Goal: Task Accomplishment & Management: Complete application form

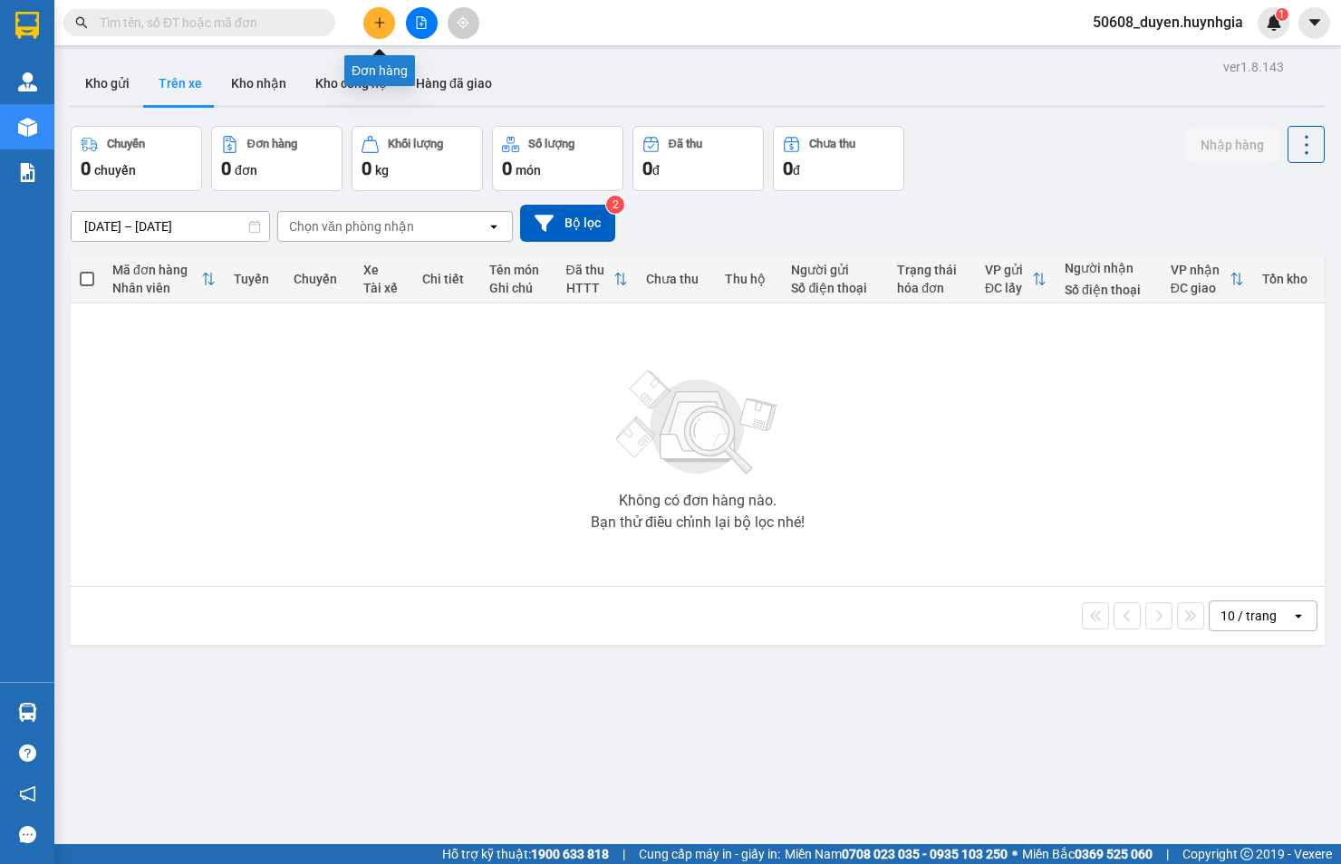
click at [368, 20] on button at bounding box center [379, 23] width 32 height 32
click at [383, 25] on icon "plus" at bounding box center [379, 22] width 13 height 13
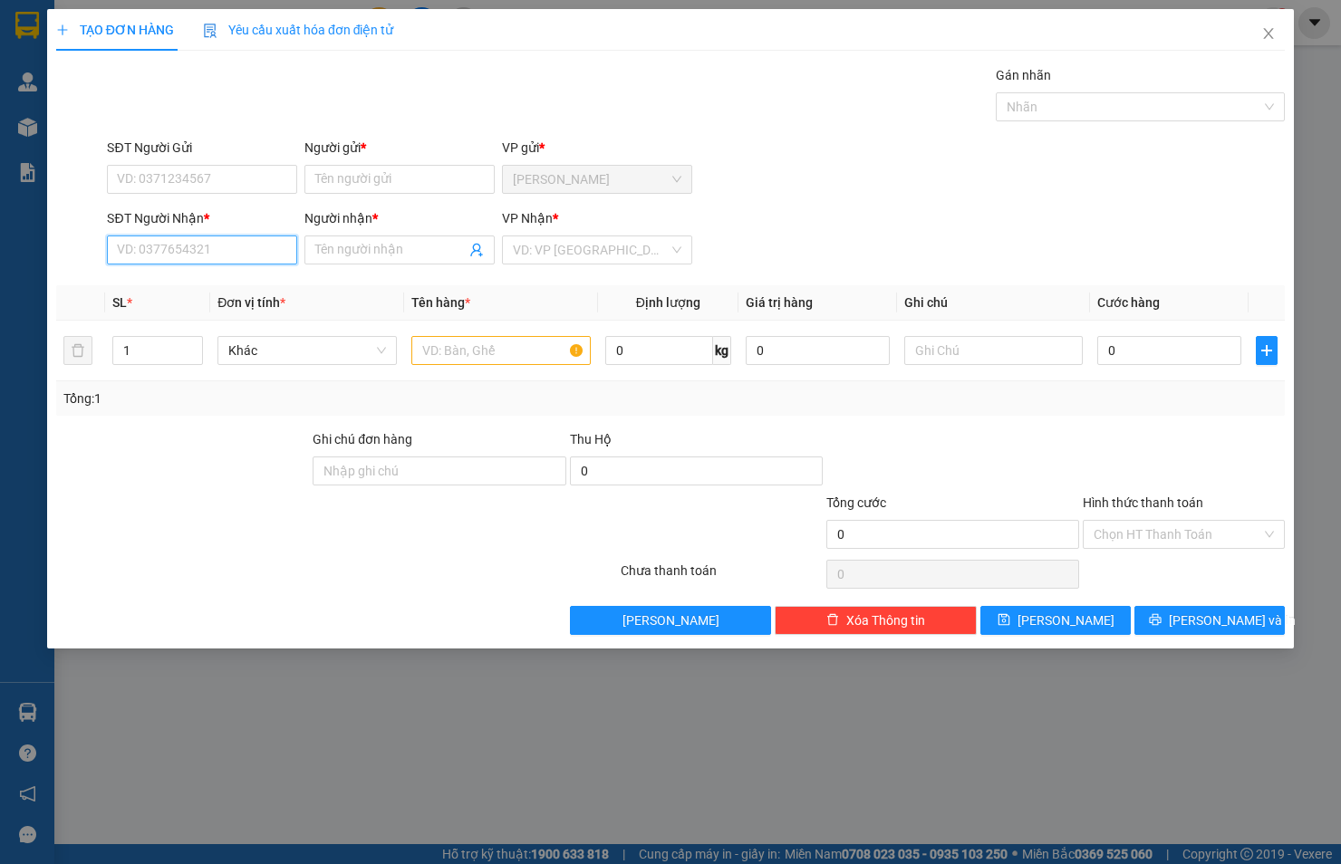
click at [229, 247] on input "SĐT Người Nhận *" at bounding box center [202, 250] width 190 height 29
paste input "0908004228"
type input "0908004228"
click at [354, 246] on input "Người nhận *" at bounding box center [390, 250] width 150 height 20
click at [360, 231] on div "Người nhận *" at bounding box center [399, 221] width 190 height 27
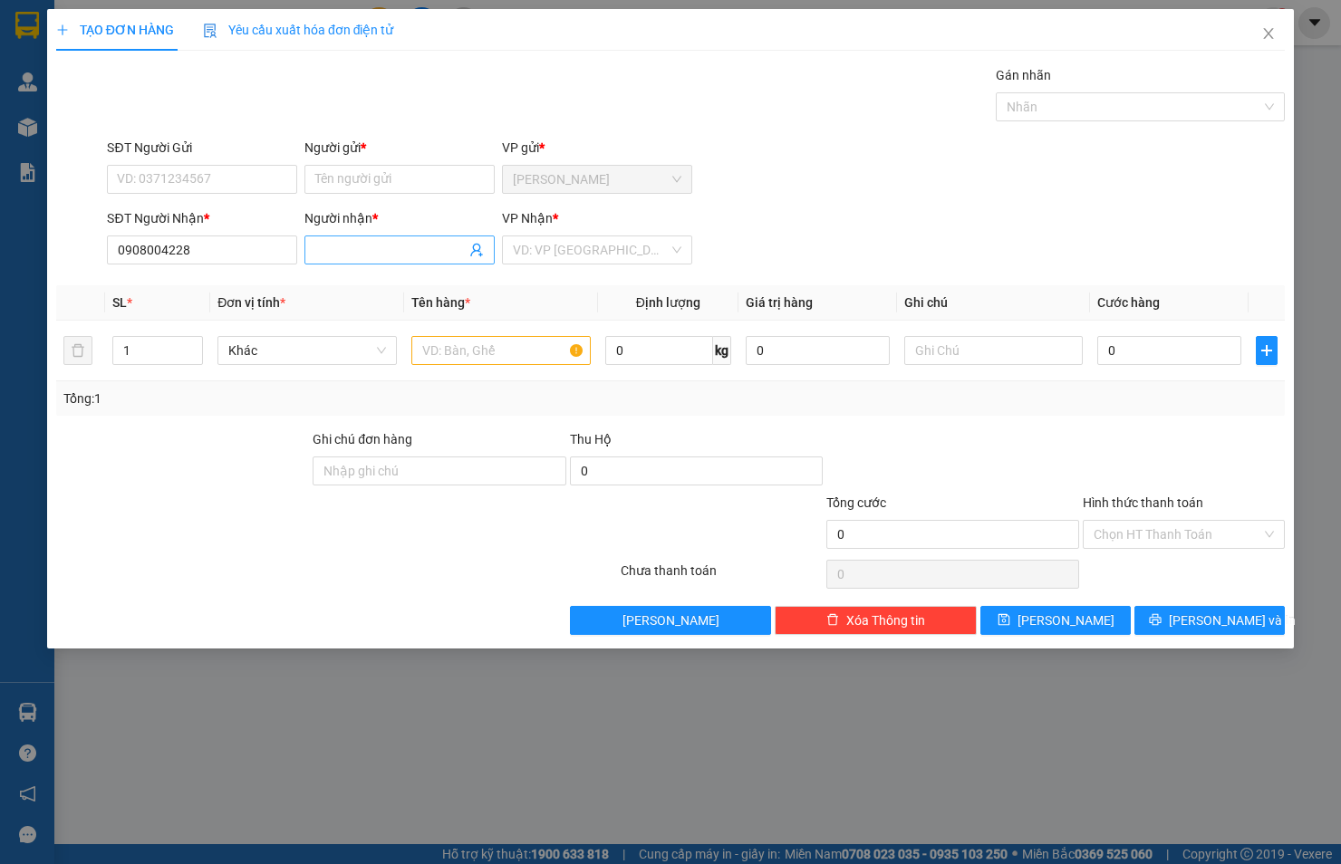
click at [427, 243] on input "Người nhận *" at bounding box center [390, 250] width 150 height 20
type input "AN GIA LẠC"
click at [255, 172] on input "SĐT Người Gửi" at bounding box center [202, 179] width 190 height 29
click at [458, 187] on input "Người gửi *" at bounding box center [399, 179] width 190 height 29
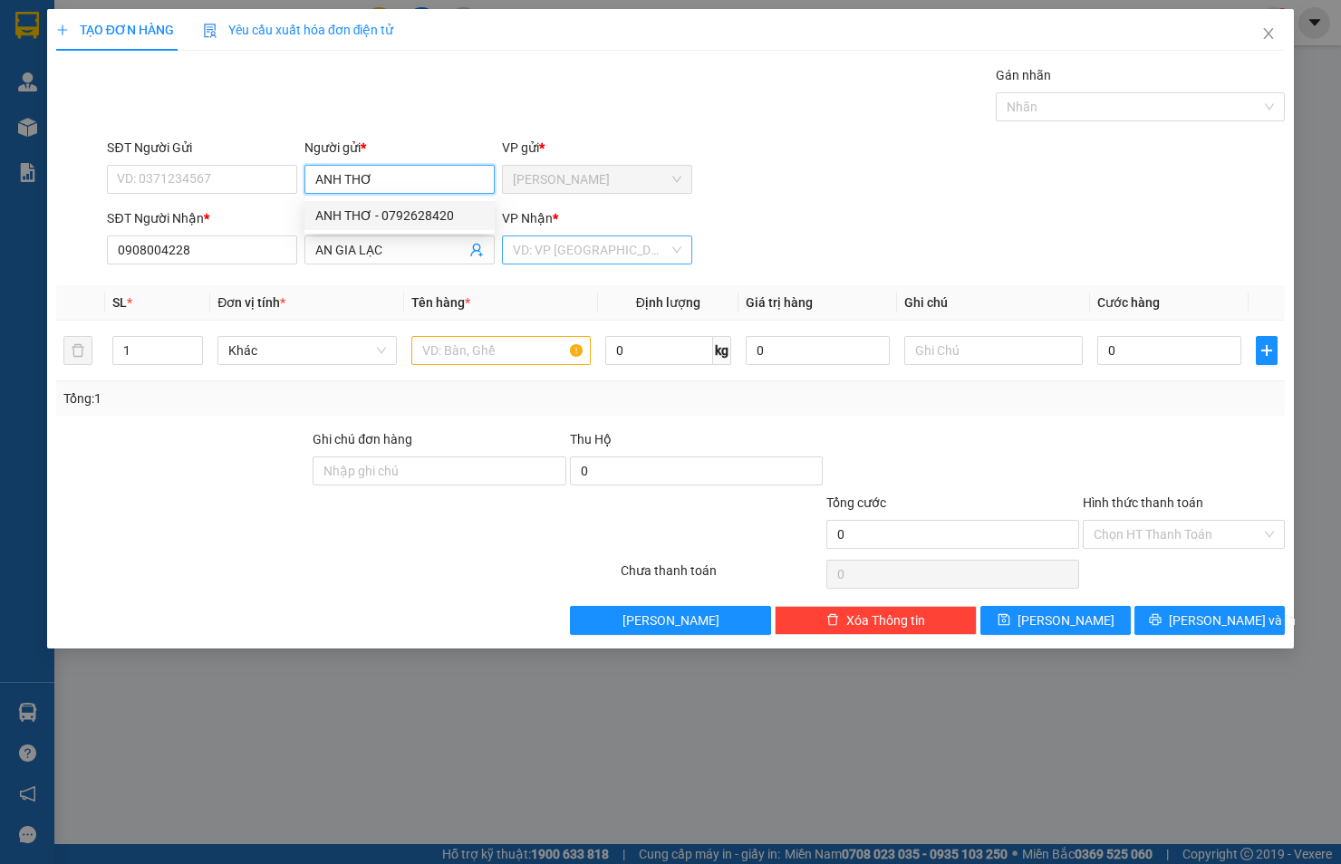
type input "ANH THƠ"
click at [515, 251] on input "search" at bounding box center [591, 249] width 156 height 27
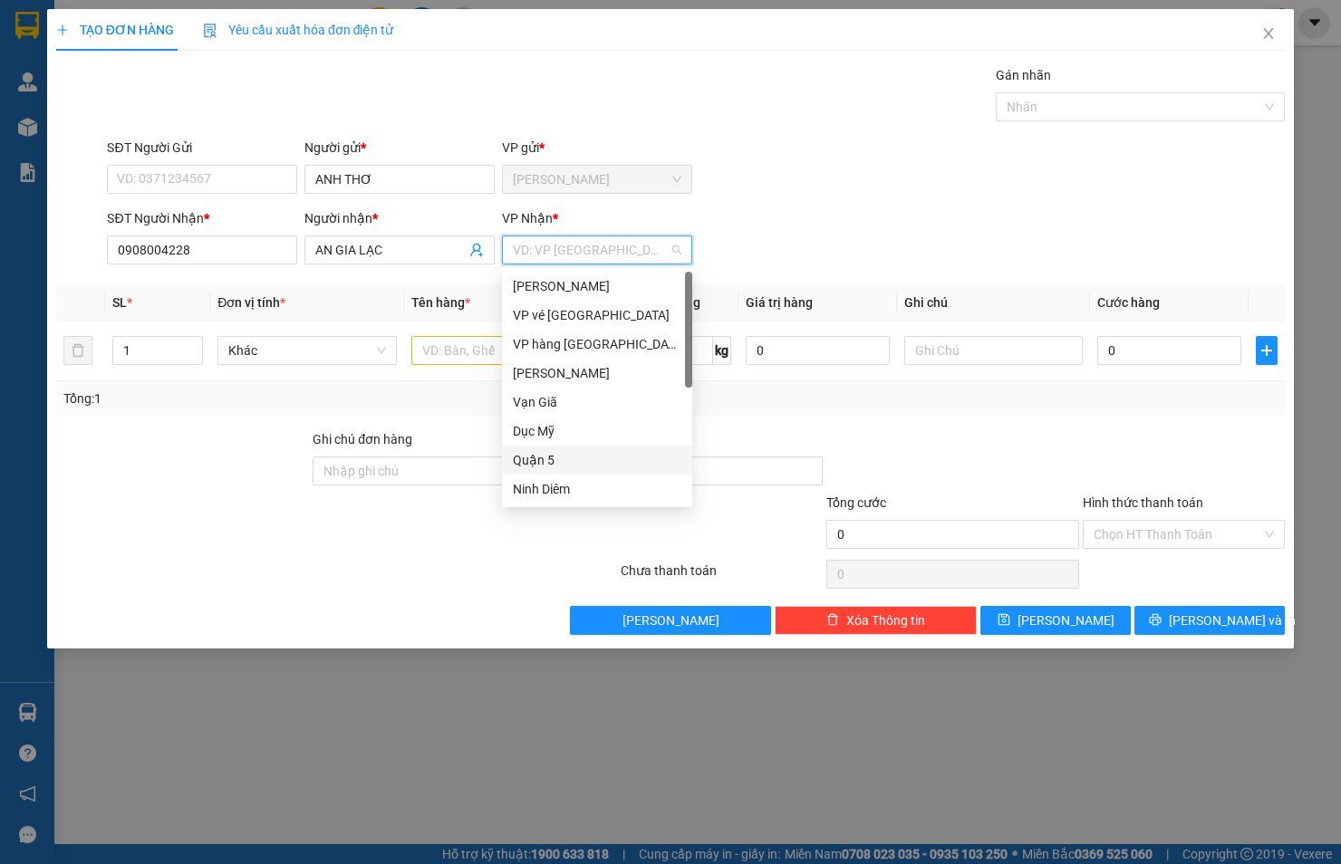
click at [540, 462] on div "Quận 5" at bounding box center [597, 460] width 169 height 20
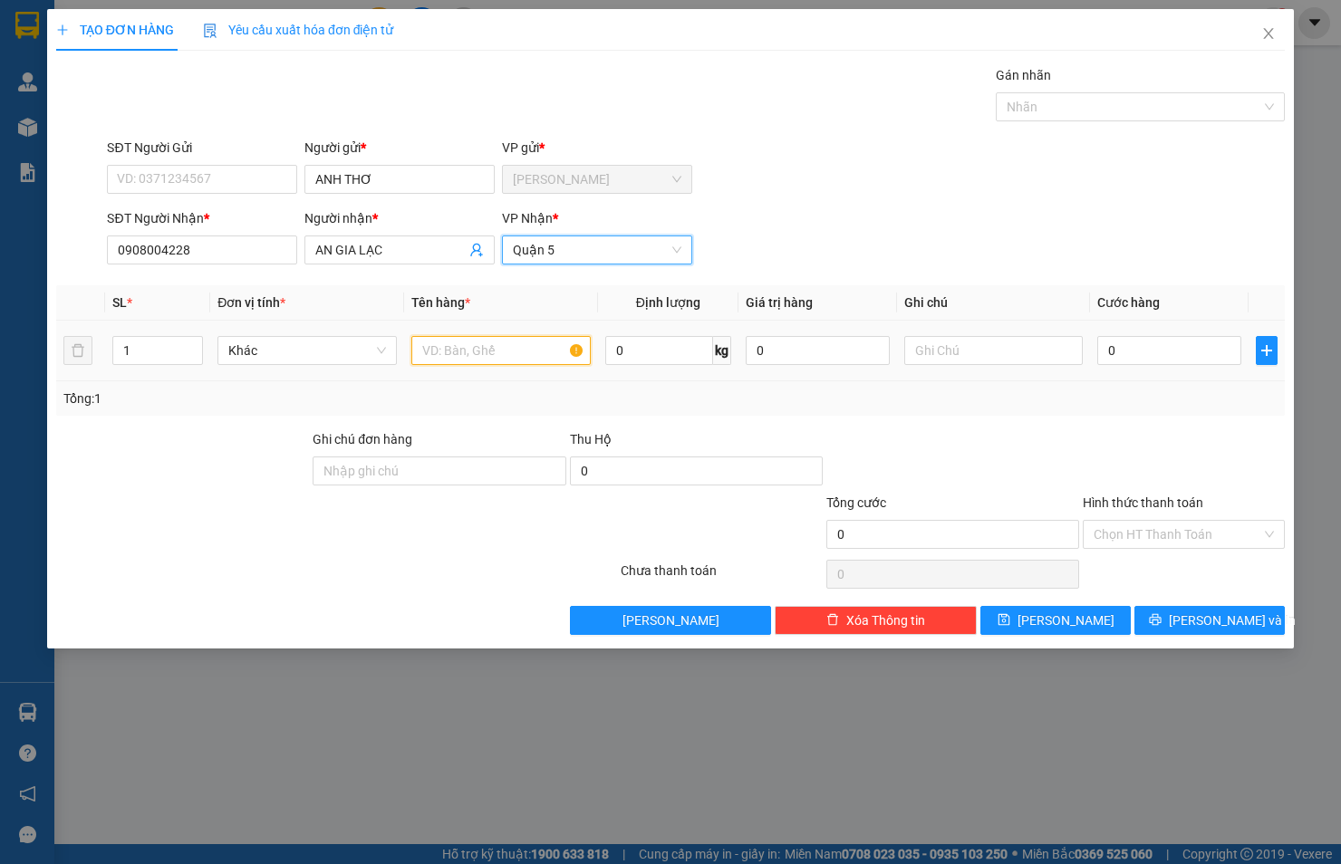
click at [477, 350] on input "text" at bounding box center [500, 350] width 179 height 29
type input "BAO XANH"
click at [1185, 358] on input "0" at bounding box center [1169, 350] width 144 height 29
type input "5"
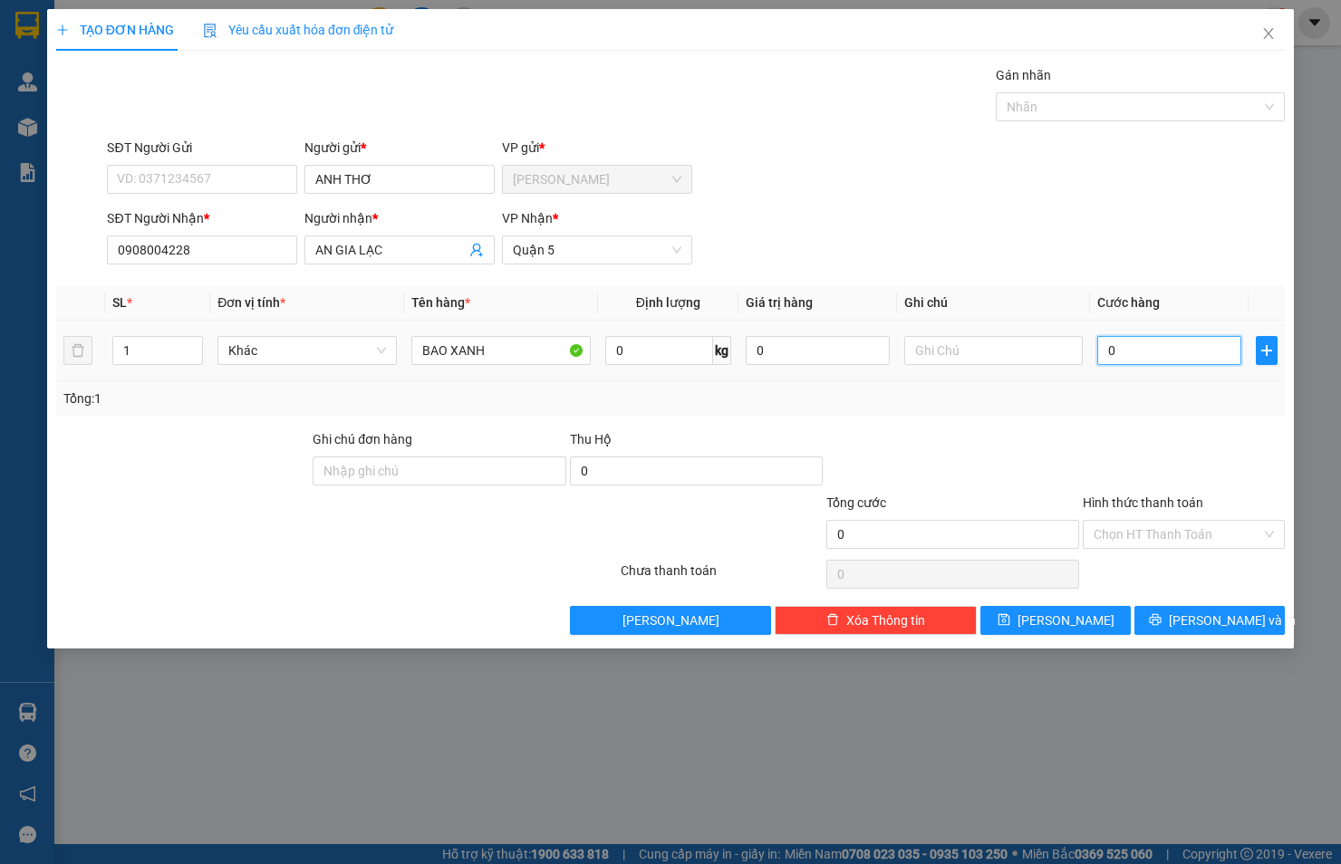
type input "5"
type input "50"
type input "50.000"
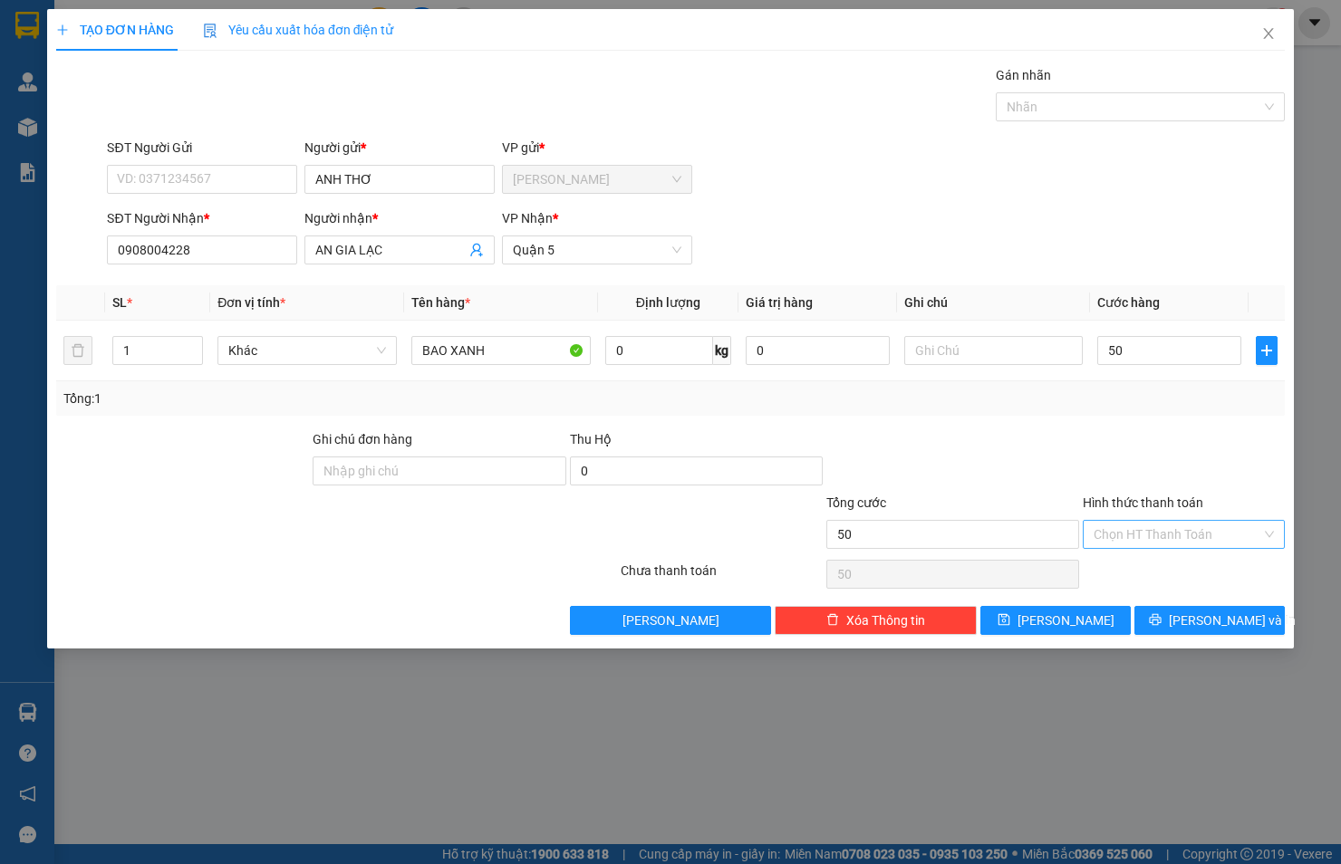
type input "50.000"
click at [1133, 546] on input "Hình thức thanh toán" at bounding box center [1178, 534] width 168 height 27
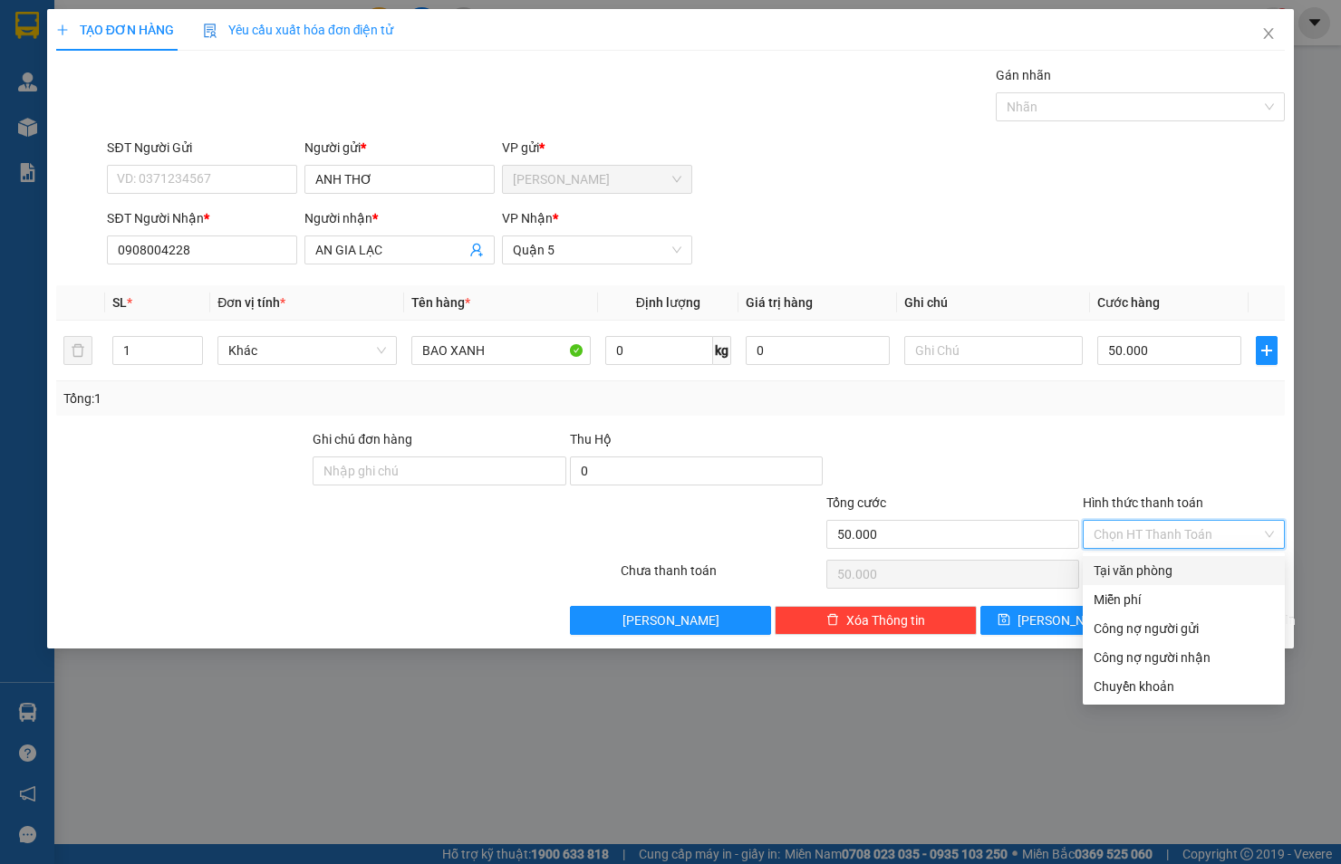
click at [1133, 564] on div "Tại văn phòng" at bounding box center [1184, 571] width 180 height 20
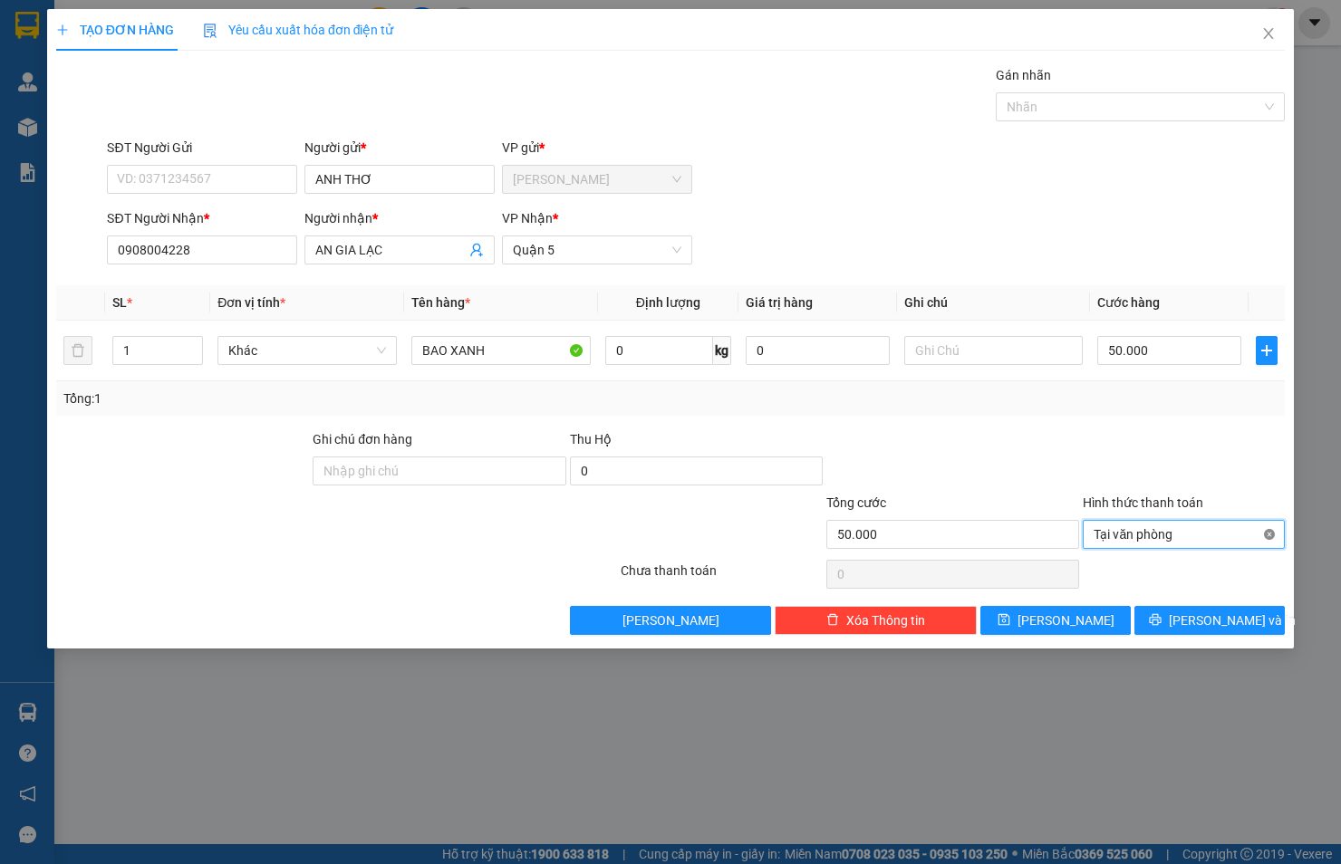
type input "50.000"
click at [1237, 613] on span "Lưu và In" at bounding box center [1232, 621] width 127 height 20
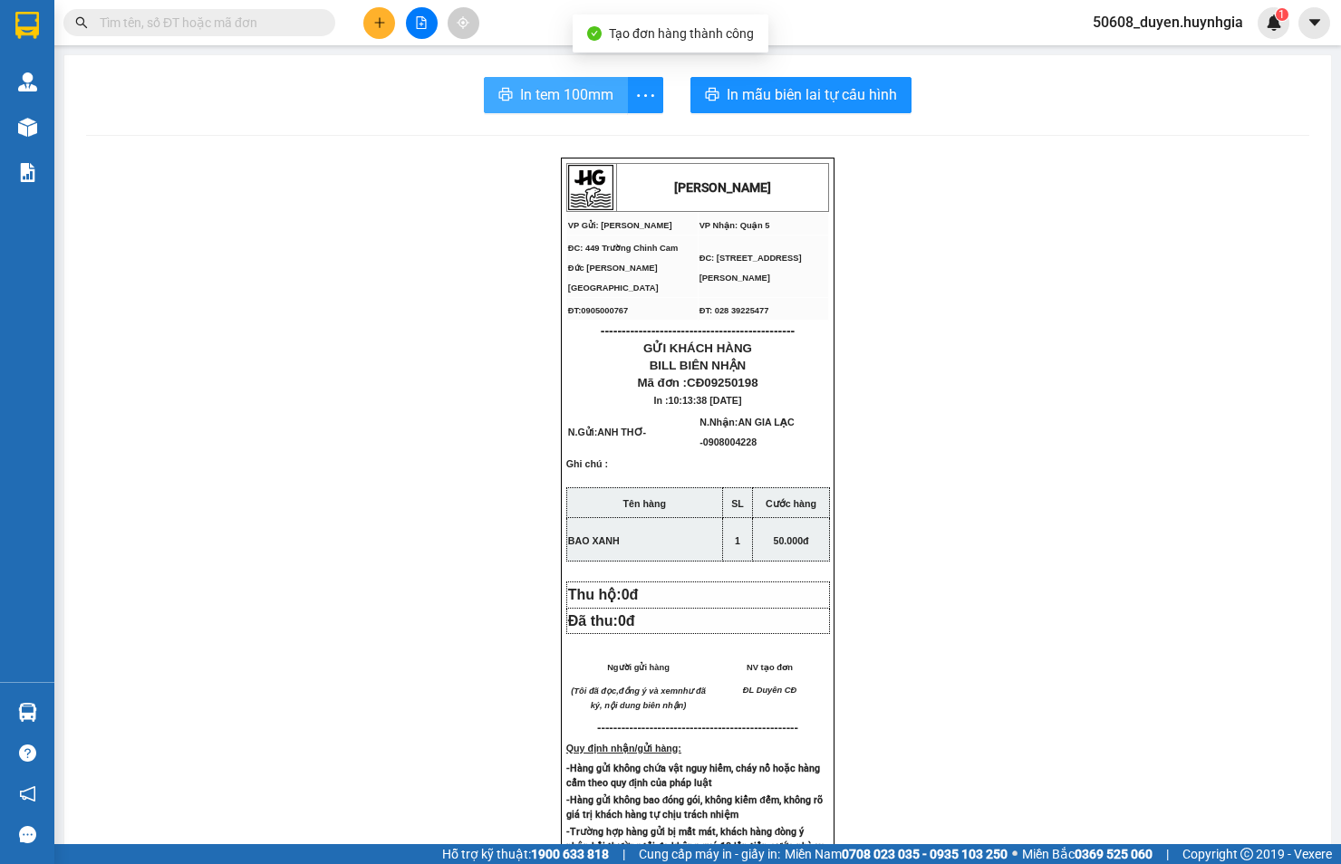
click at [554, 92] on span "In tem 100mm" at bounding box center [566, 94] width 93 height 23
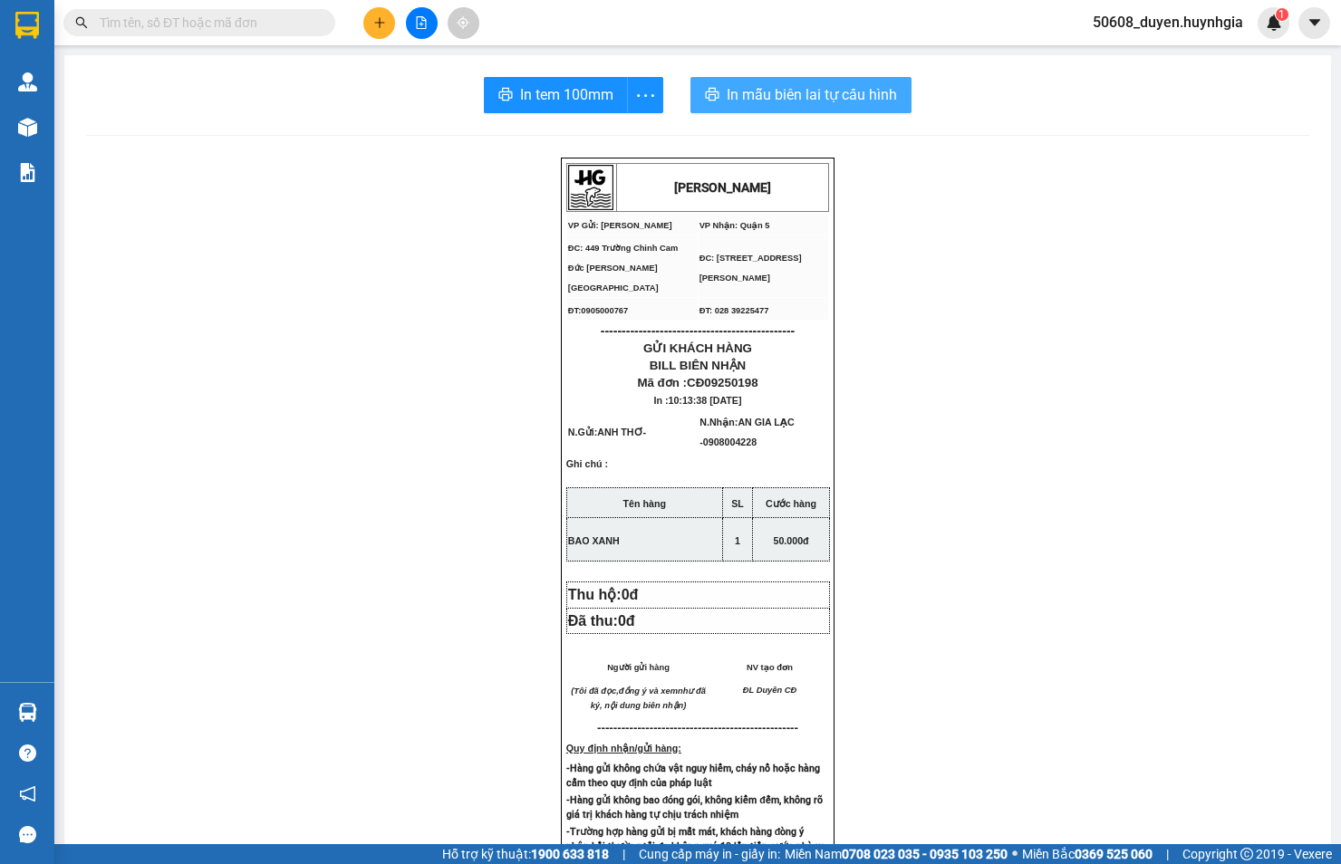
click at [865, 92] on span "In mẫu biên lai tự cấu hình" at bounding box center [812, 94] width 170 height 23
click at [378, 10] on button at bounding box center [379, 23] width 32 height 32
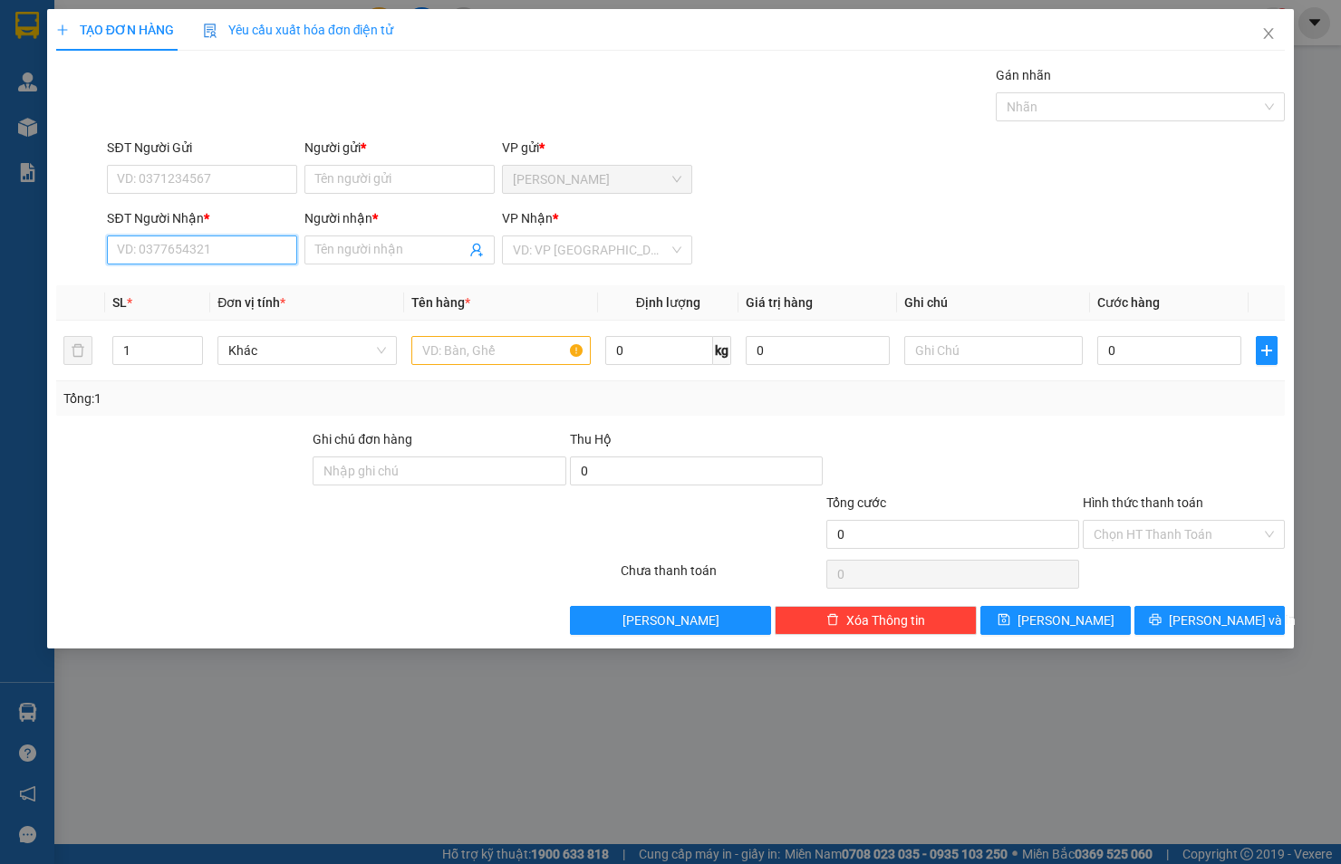
click at [260, 245] on input "SĐT Người Nhận *" at bounding box center [202, 250] width 190 height 29
type input "0398859063"
click at [207, 286] on div "0398859063 - CHÂU" at bounding box center [202, 286] width 169 height 20
type input "CHÂU"
drag, startPoint x: 197, startPoint y: 243, endPoint x: 74, endPoint y: 252, distance: 122.7
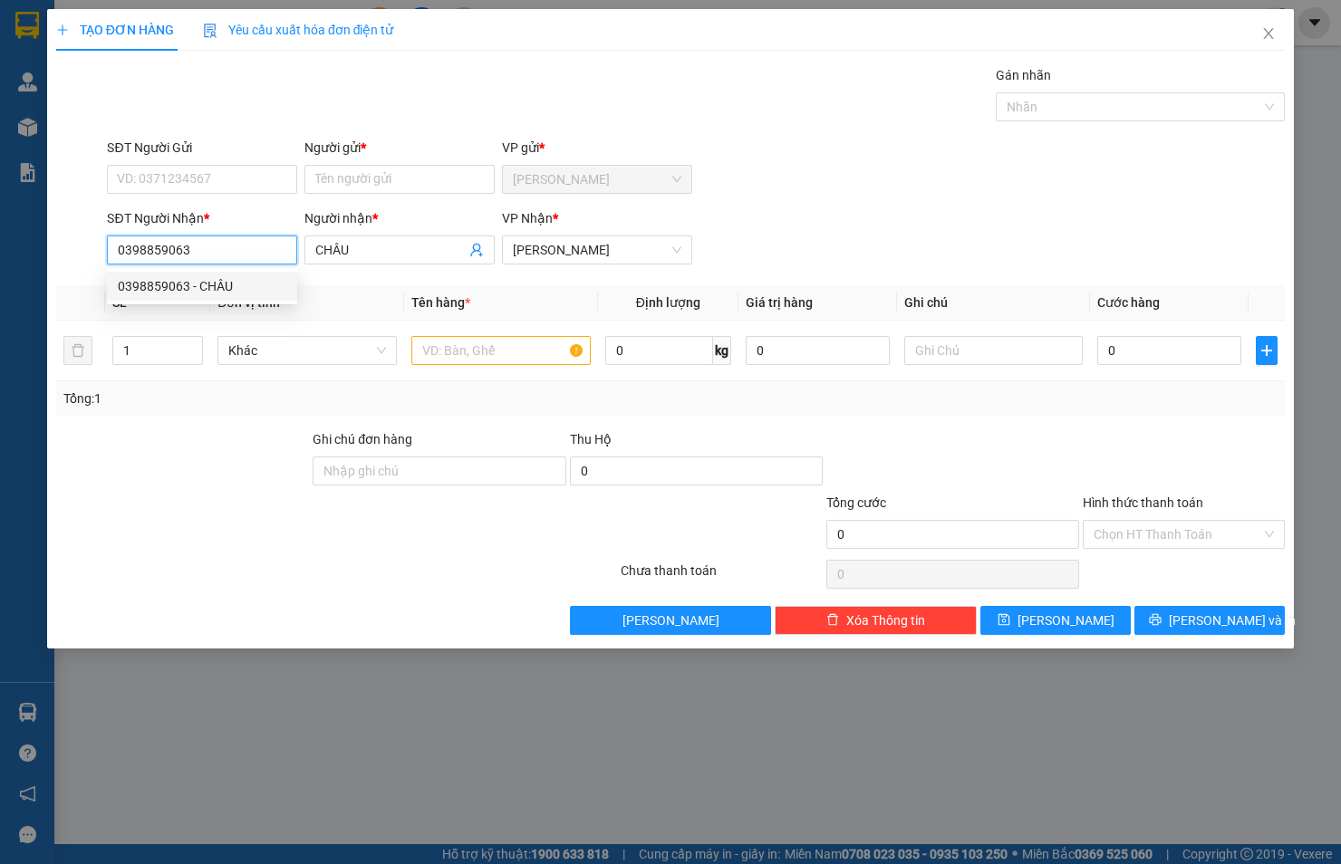
click at [74, 252] on div "SĐT Người Nhận * 0398859063 Người nhận * CHÂU VP Nhận * Phạm Ngũ Lão" at bounding box center [670, 239] width 1232 height 63
type input "0398859063"
click at [199, 251] on input "0398859063" at bounding box center [202, 250] width 190 height 29
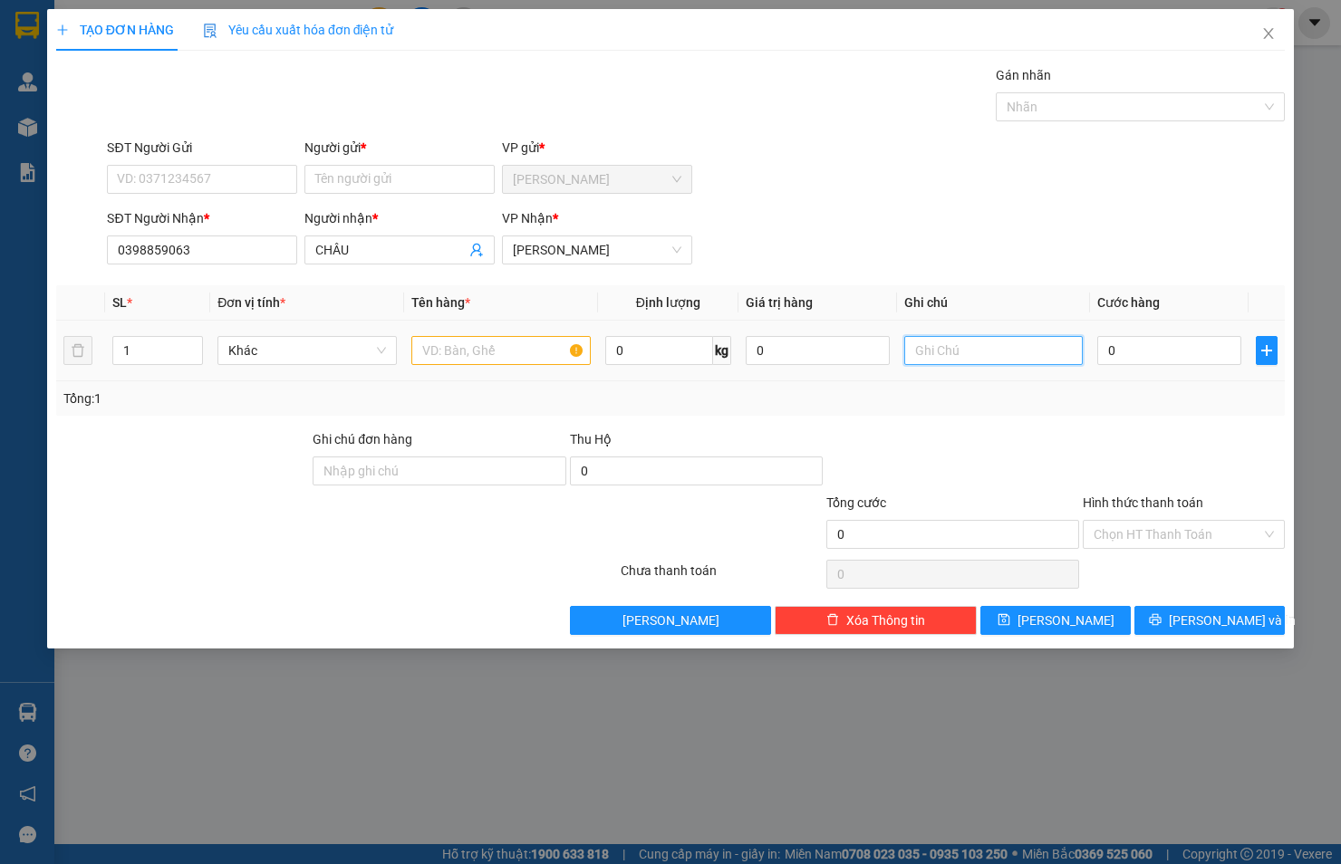
click at [1013, 358] on input "text" at bounding box center [993, 350] width 179 height 29
paste input "258 đường số 8 Bình Hưng Hòa A Bình Tân"
type input "258 đường số 8 Bình Hưng Hòa A Bình Tân"
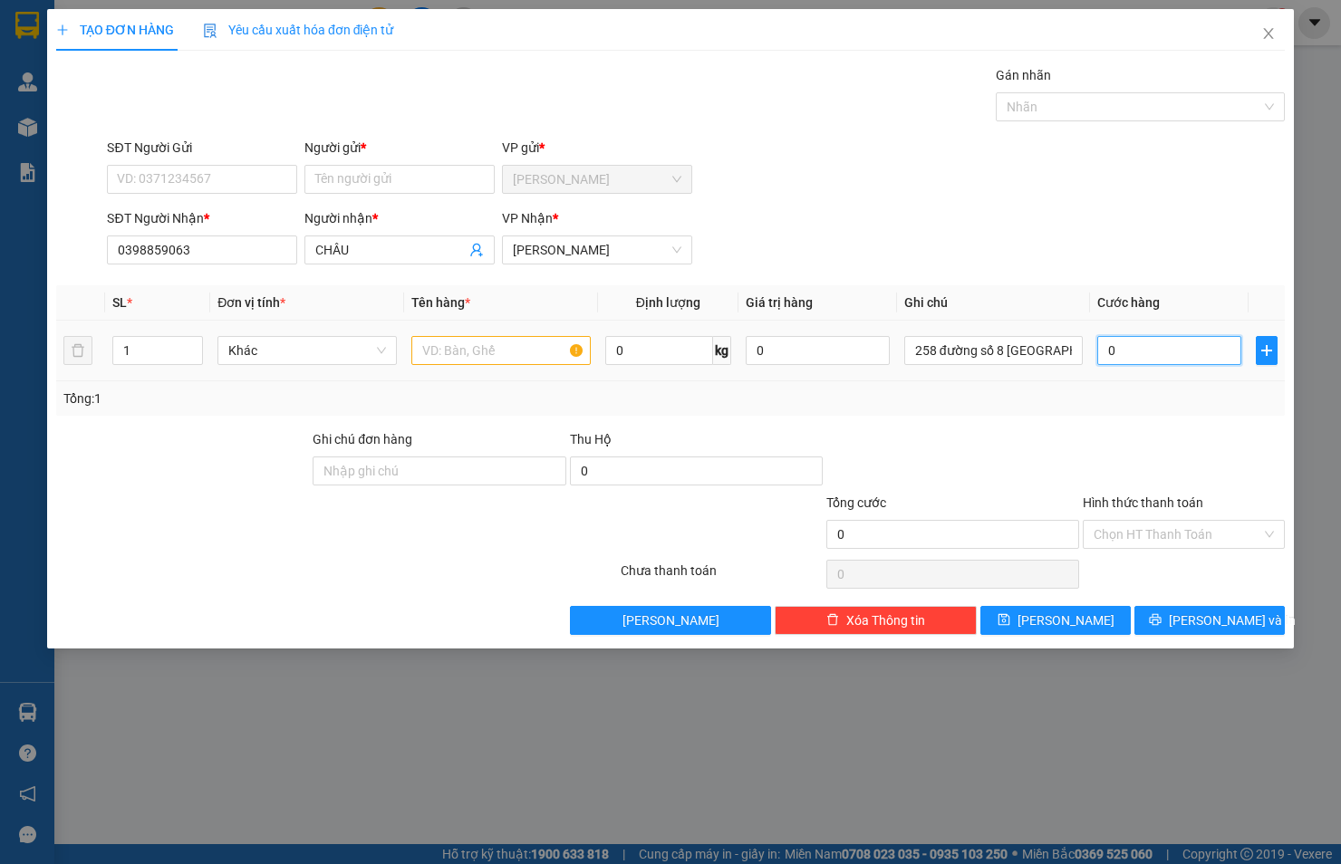
click at [1149, 354] on input "0" at bounding box center [1169, 350] width 144 height 29
type input "1"
type input "10"
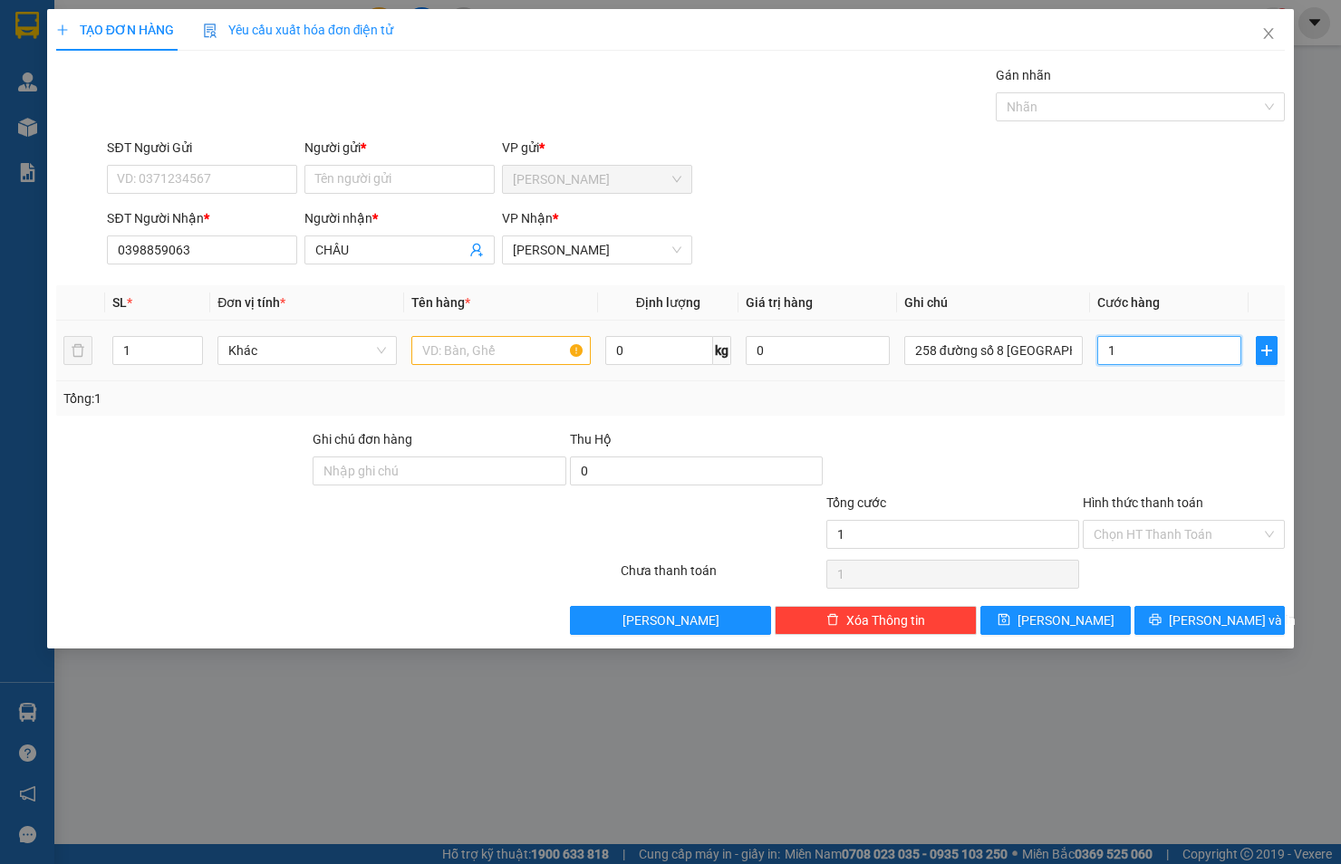
type input "10"
type input "100"
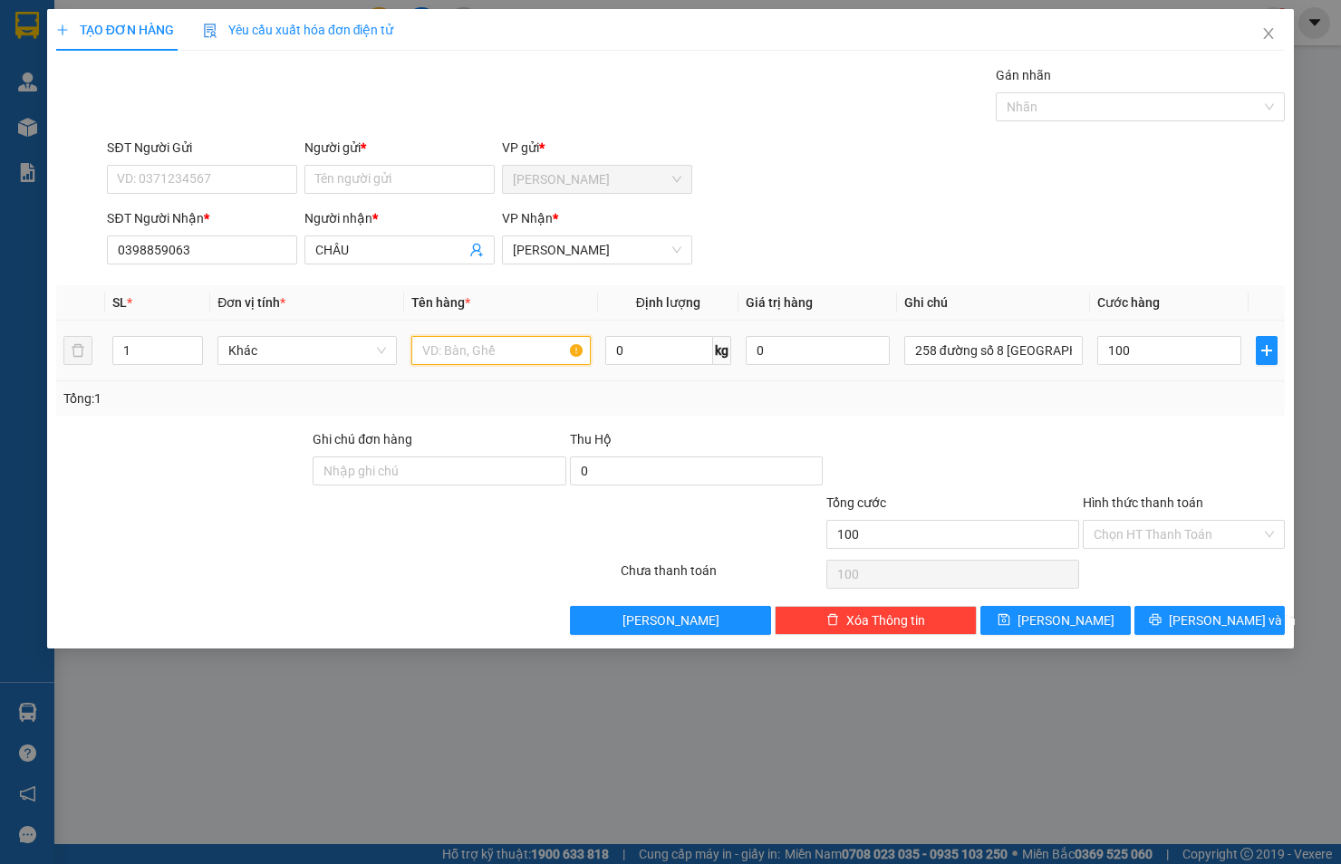
type input "100.000"
click at [490, 338] on input "text" at bounding box center [500, 350] width 179 height 29
type input "h"
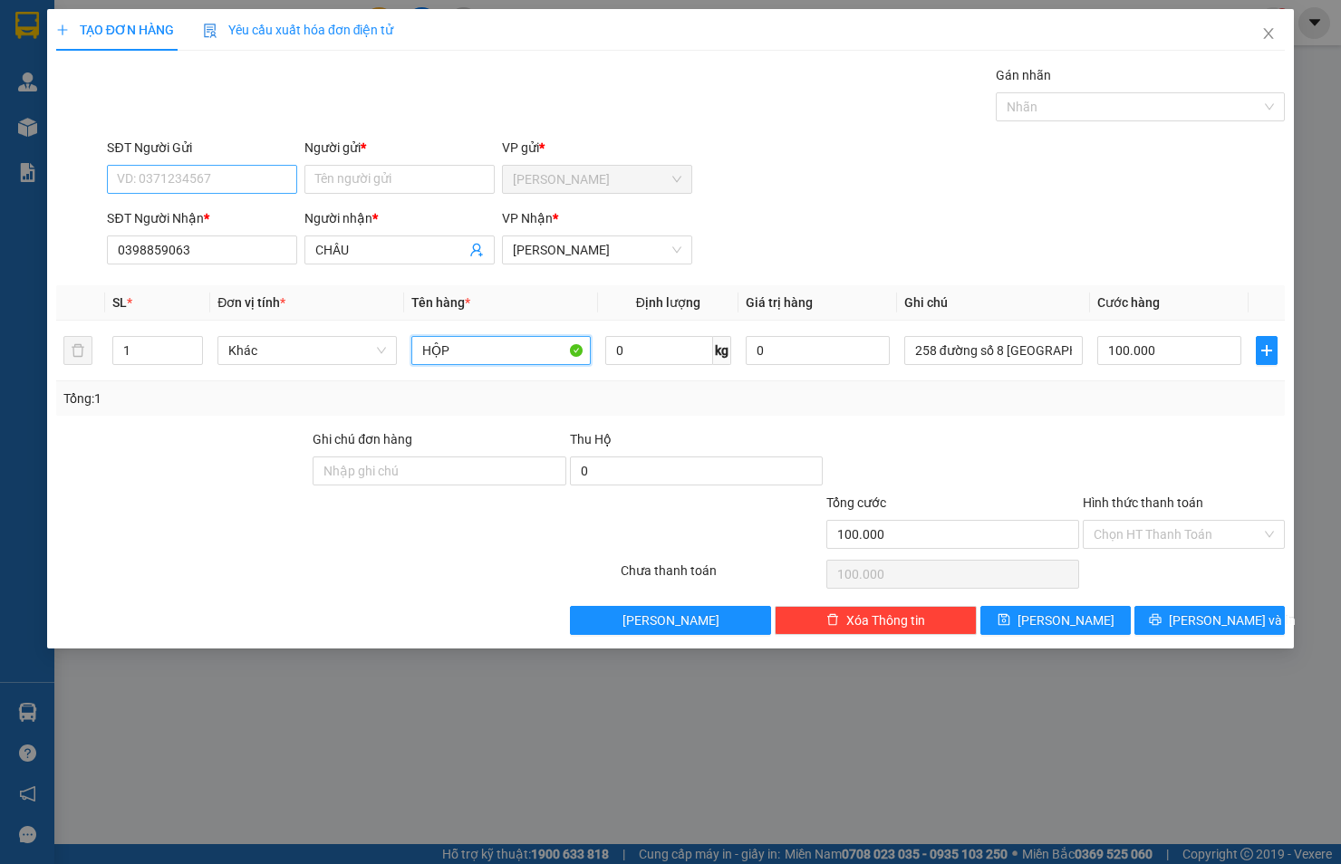
type input "HỘP"
click at [250, 176] on input "SĐT Người Gửi" at bounding box center [202, 179] width 190 height 29
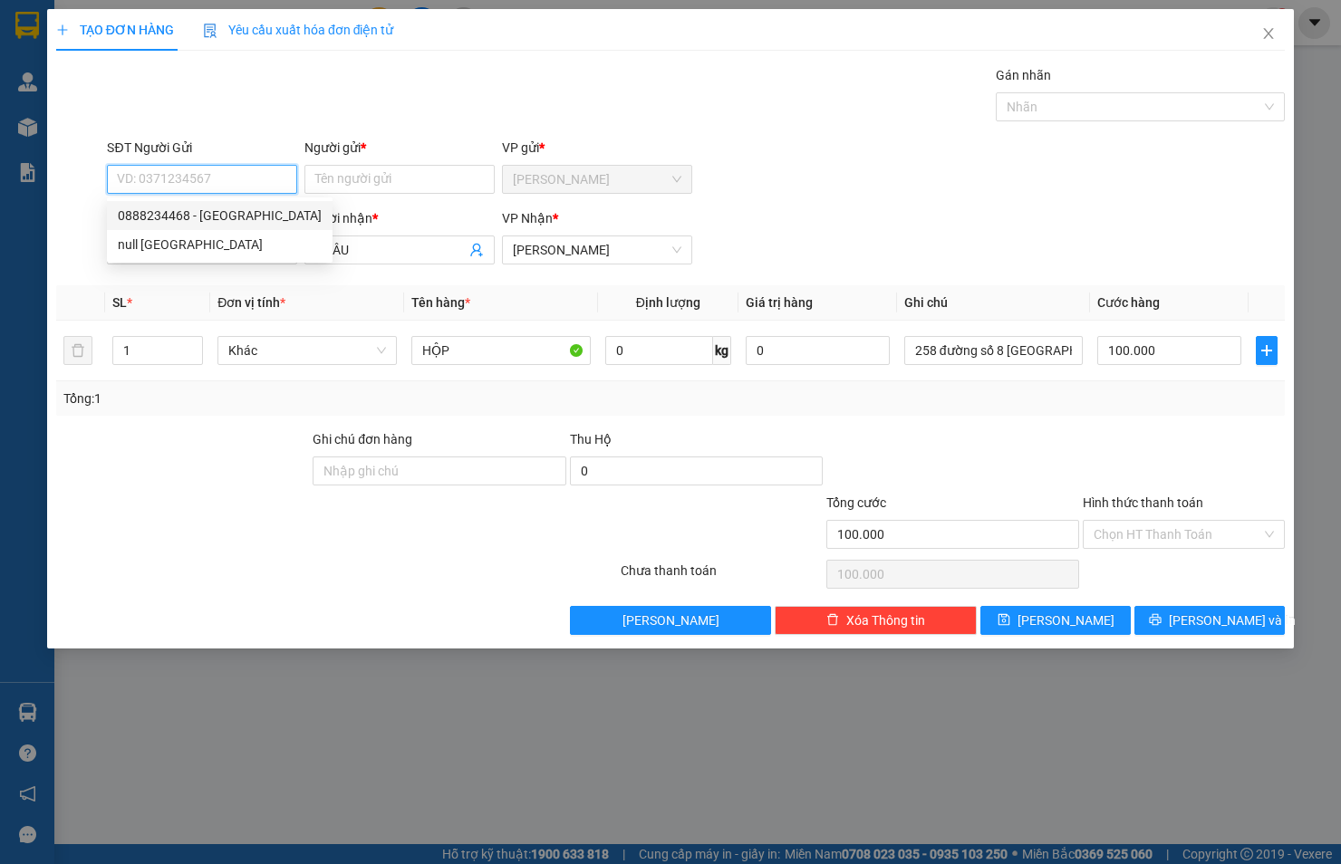
click at [232, 209] on div "0888234468 - NHẬT ANH" at bounding box center [220, 216] width 204 height 20
type input "0888234468"
type input "NHẬT ANH"
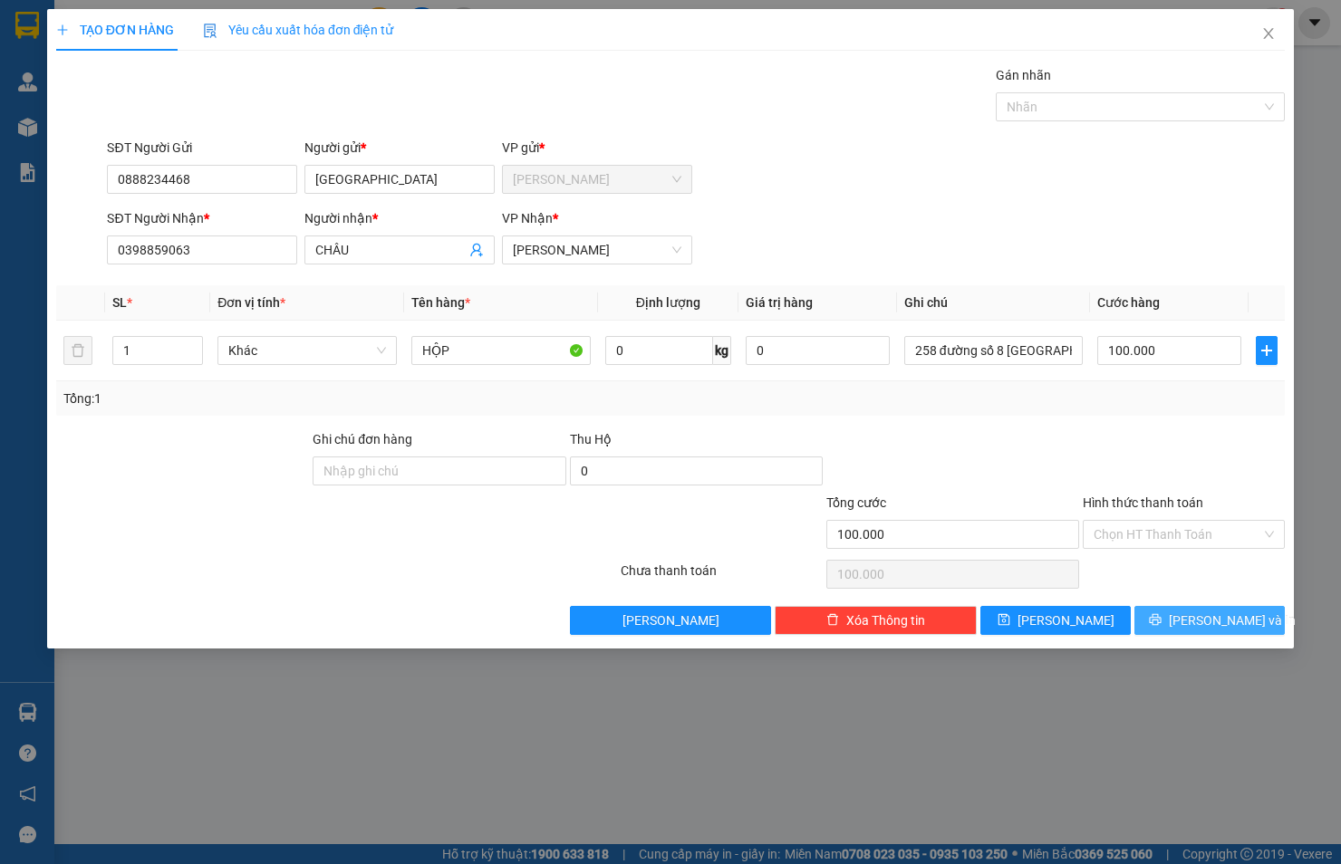
drag, startPoint x: 1215, startPoint y: 626, endPoint x: 1155, endPoint y: 598, distance: 66.1
click at [1211, 623] on span "Lưu và In" at bounding box center [1232, 621] width 127 height 20
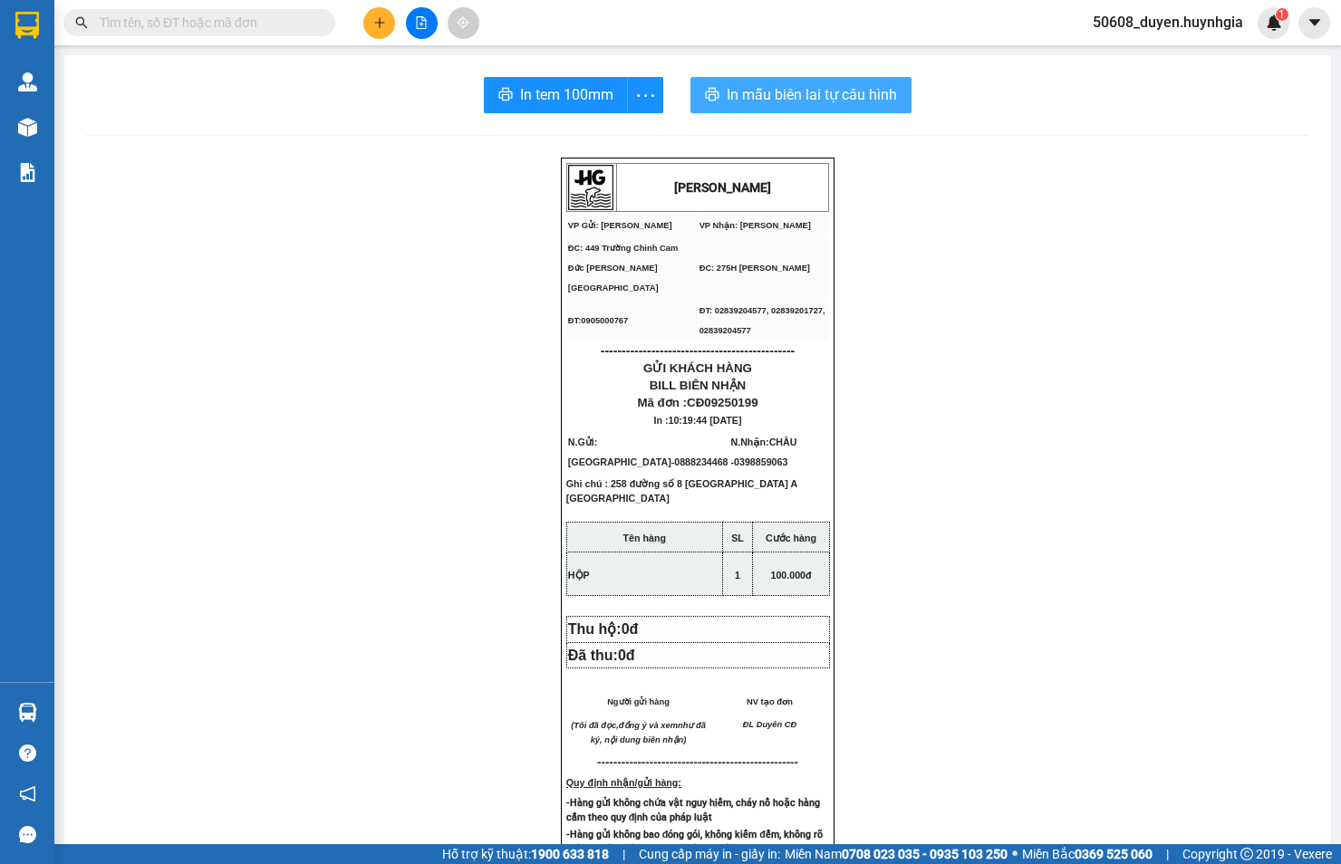
click at [716, 85] on button "In mẫu biên lai tự cấu hình" at bounding box center [800, 95] width 221 height 36
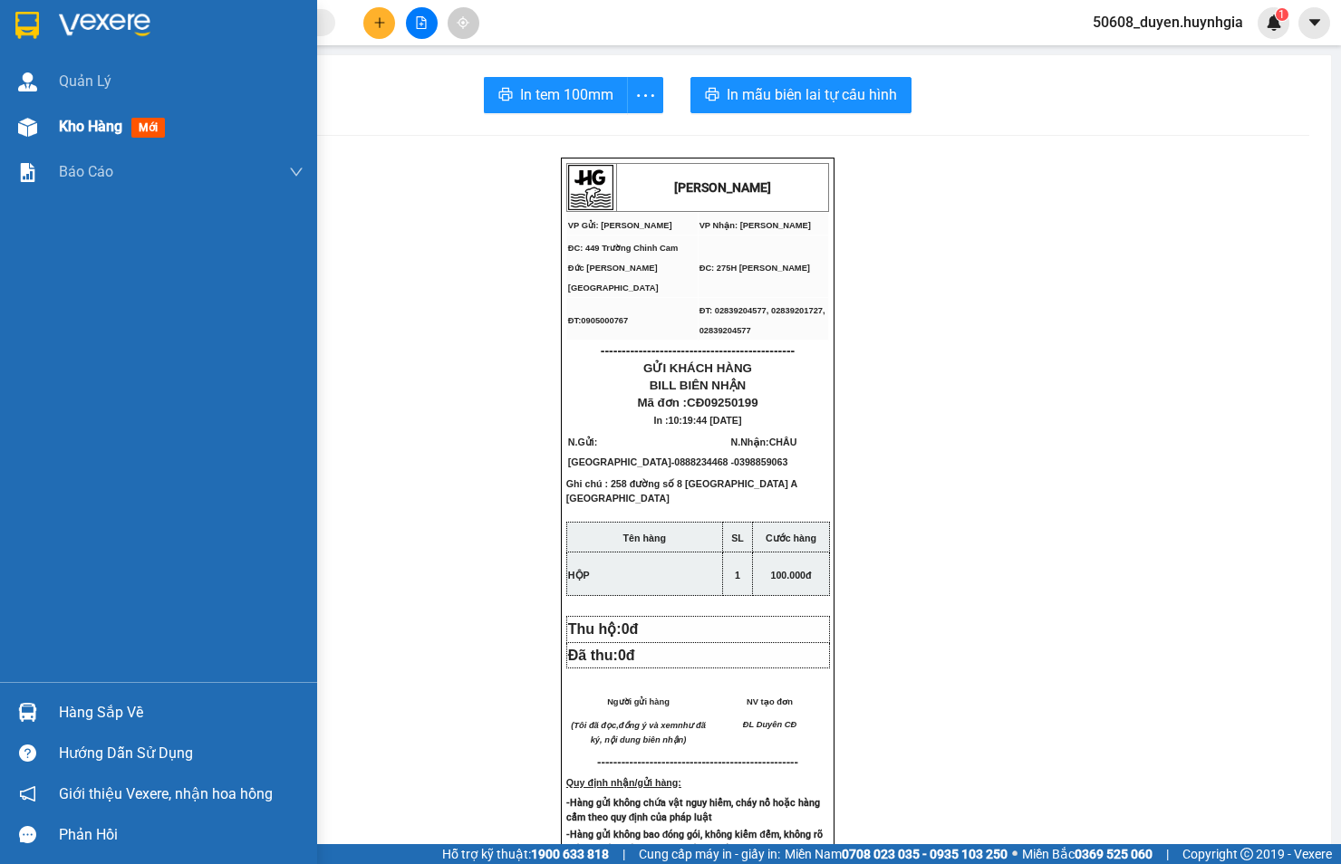
click at [32, 132] on img at bounding box center [27, 127] width 19 height 19
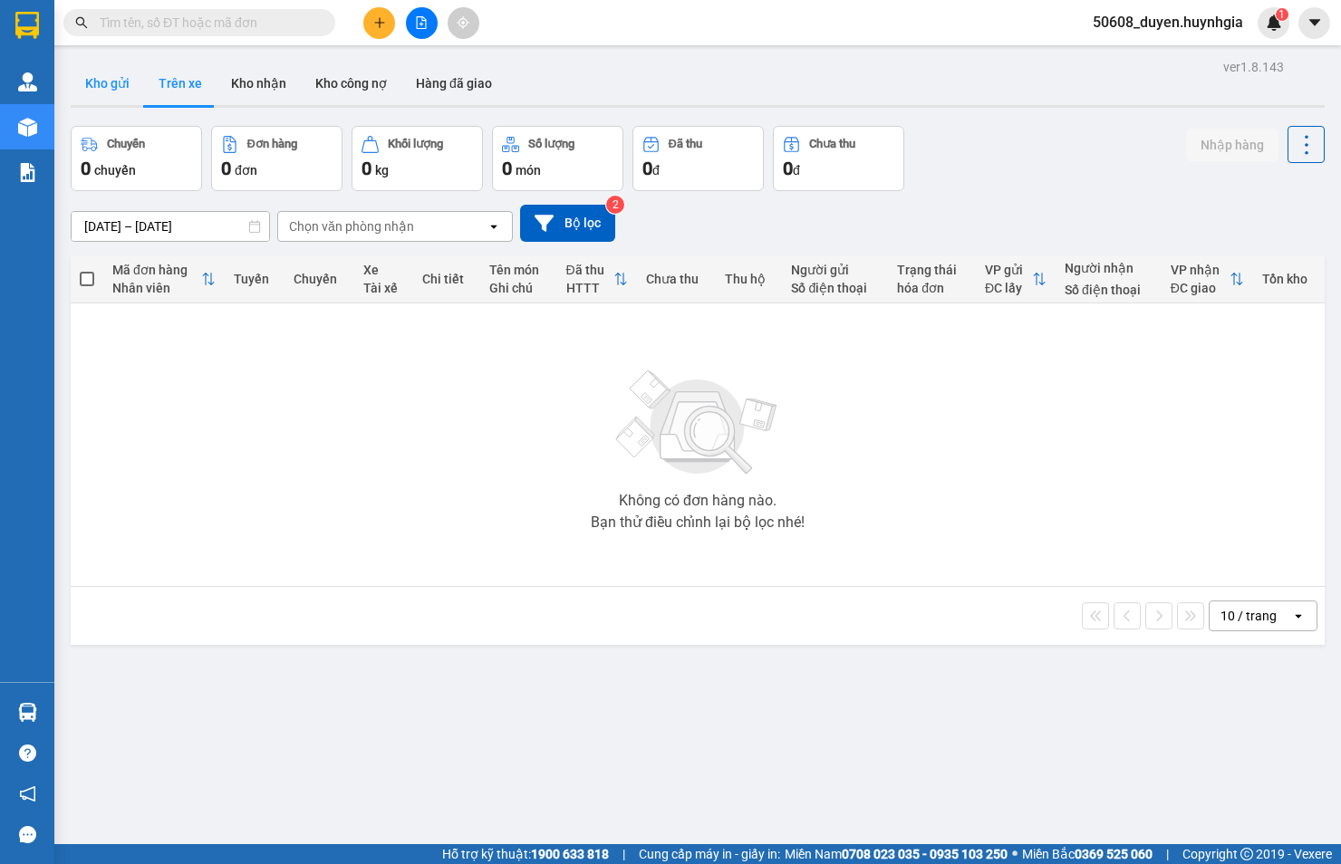
click at [112, 75] on button "Kho gửi" at bounding box center [107, 83] width 73 height 43
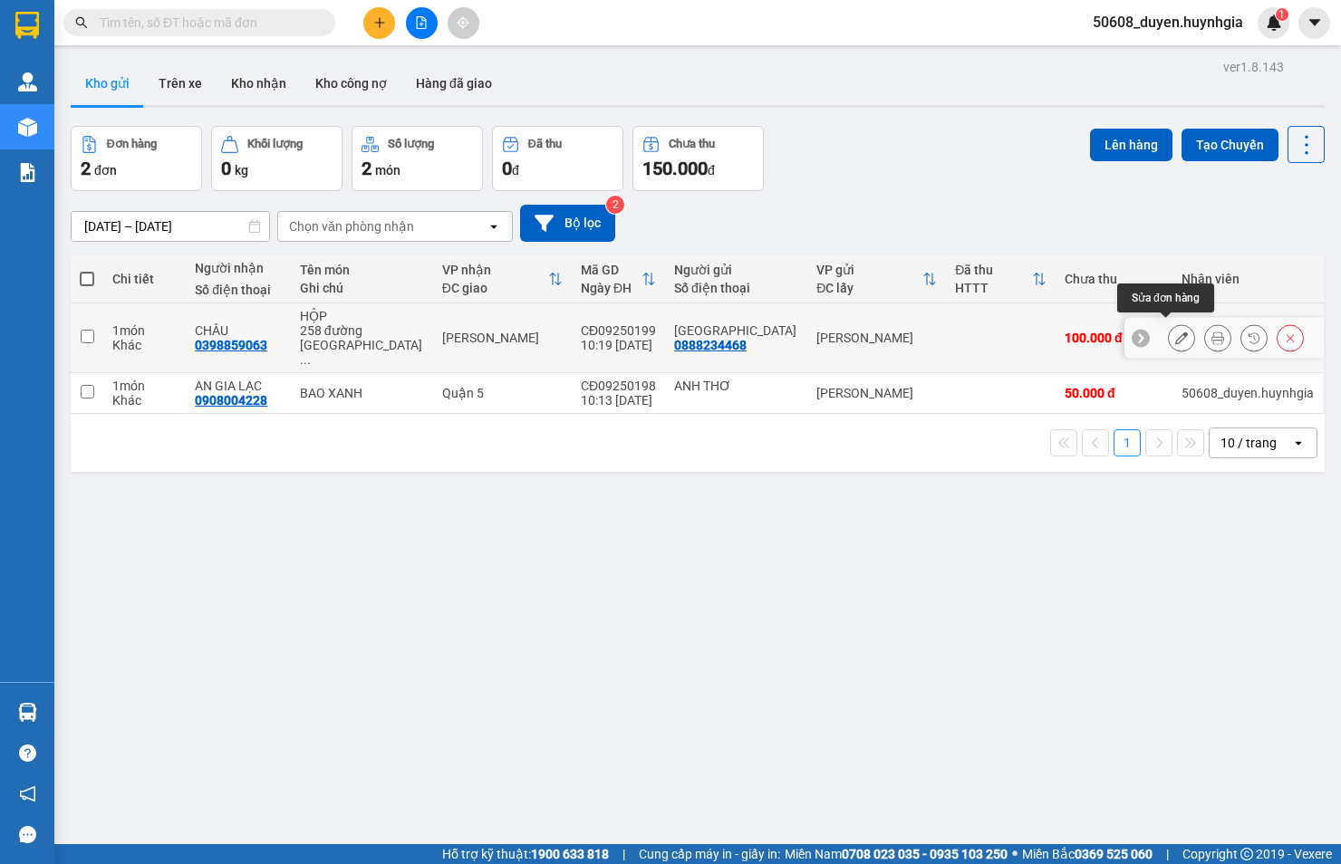
click at [1175, 332] on icon at bounding box center [1181, 338] width 13 height 13
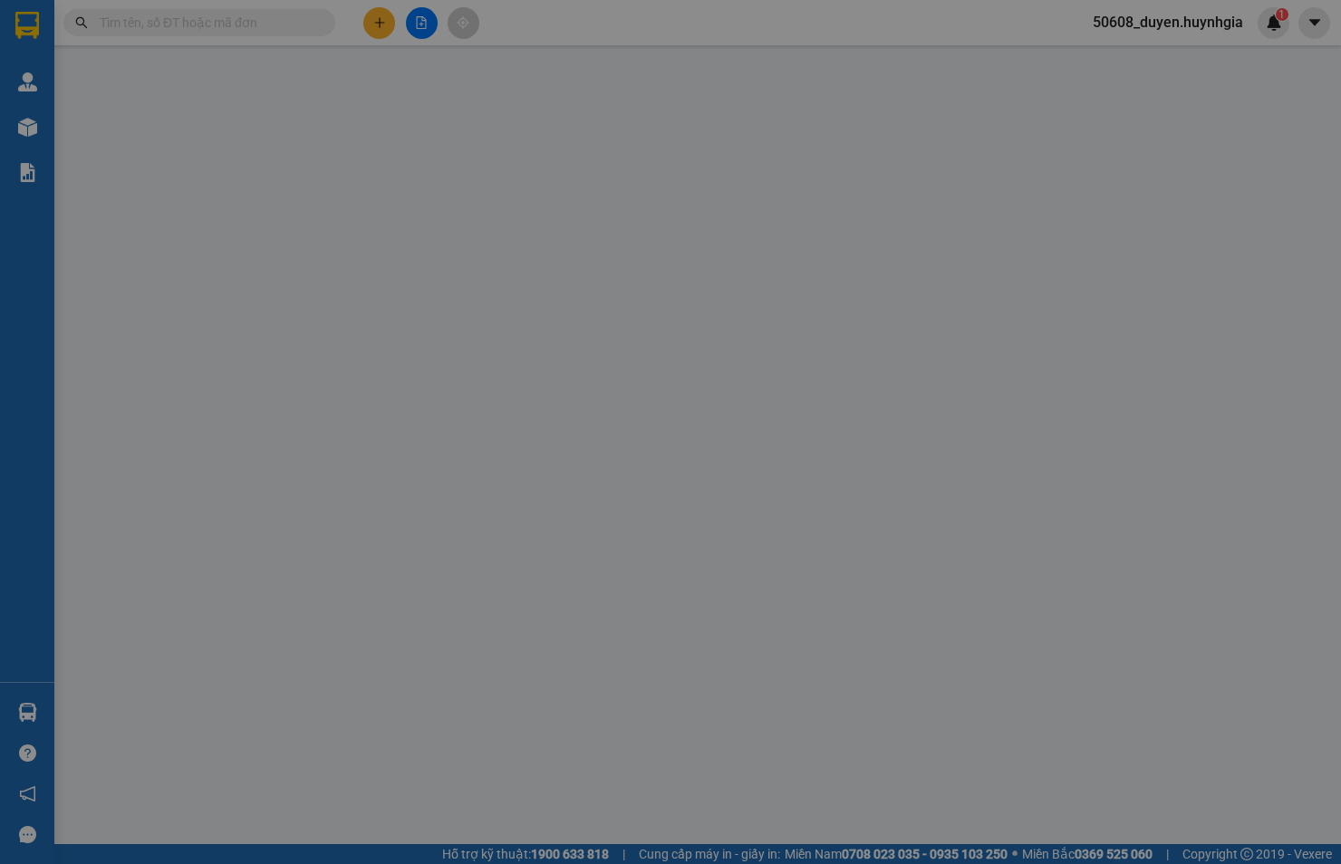
type input "0888234468"
type input "NHẬT ANH"
type input "0398859063"
type input "CHÂU"
type input "100.000"
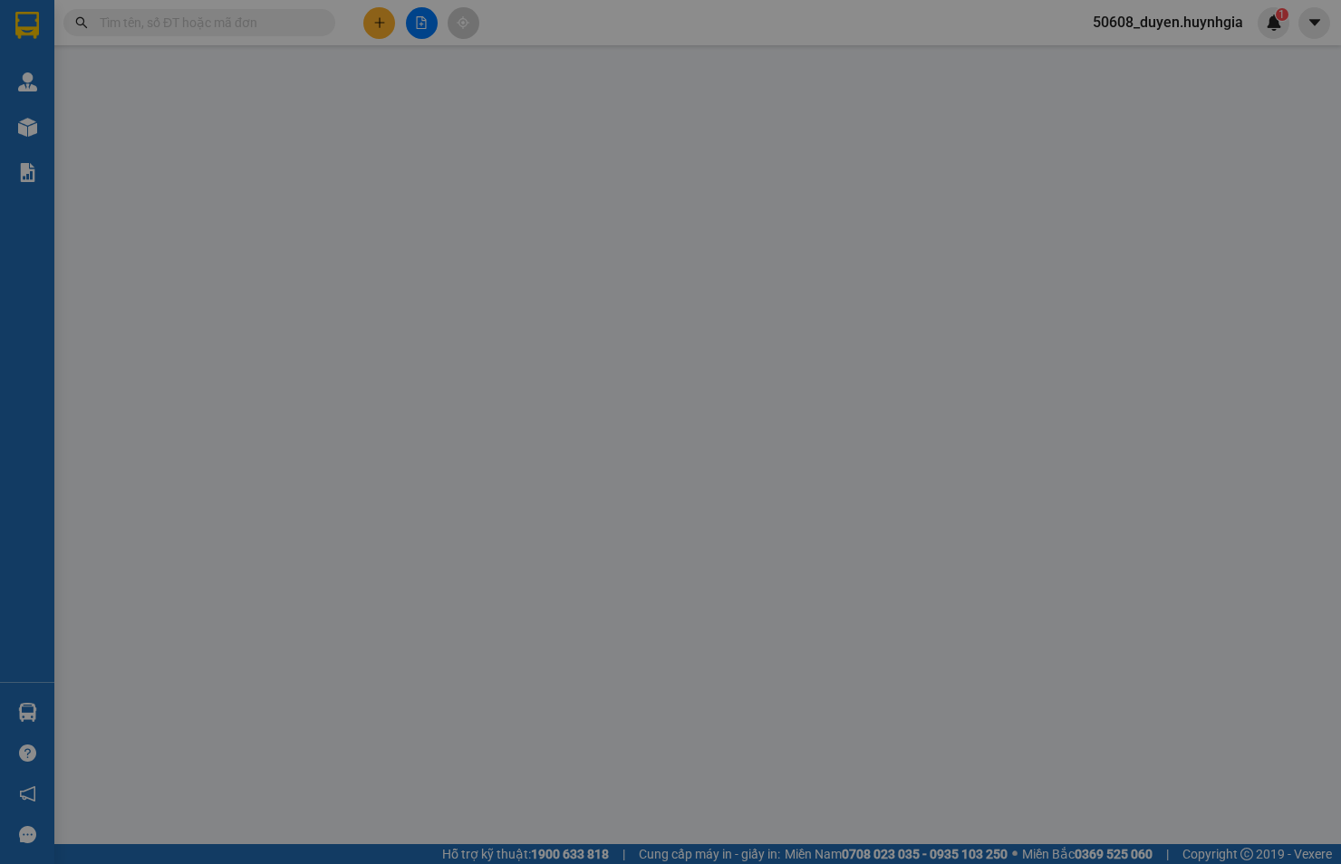
type input "100.000"
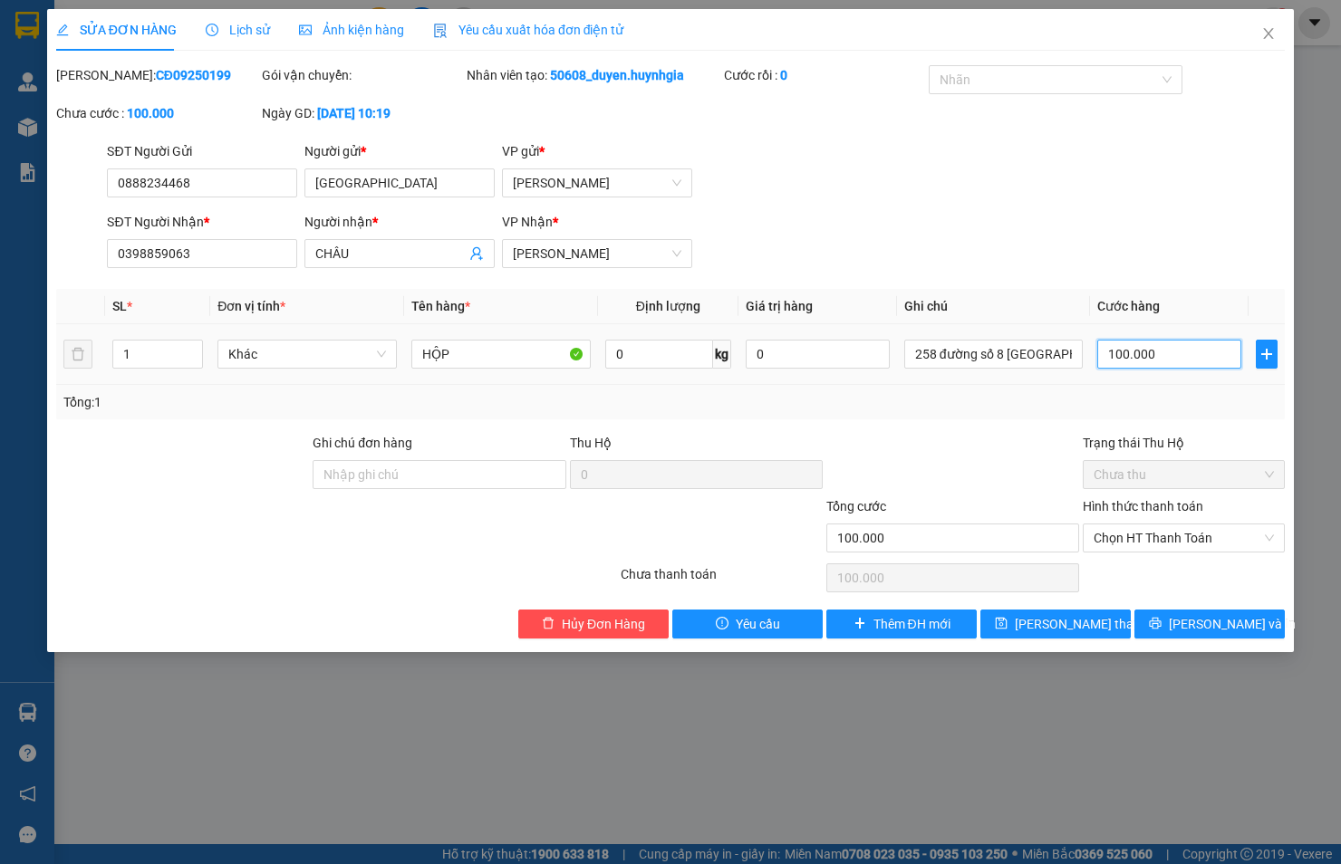
click at [1133, 358] on input "100.000" at bounding box center [1169, 354] width 144 height 29
type input "2"
type input "20"
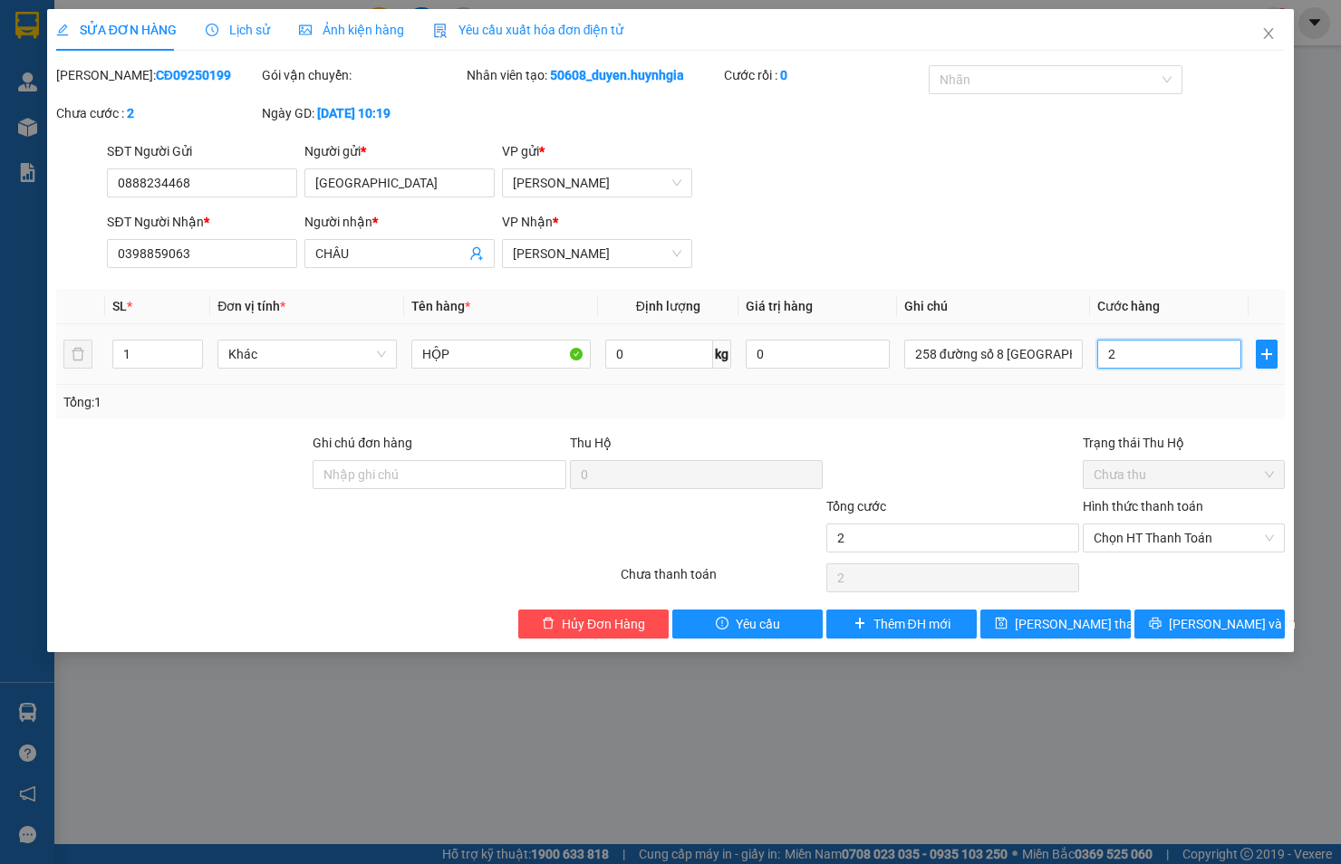
type input "20"
click at [1117, 537] on span "Chọn HT Thanh Toán" at bounding box center [1184, 538] width 180 height 27
type input "20"
type input "20.000"
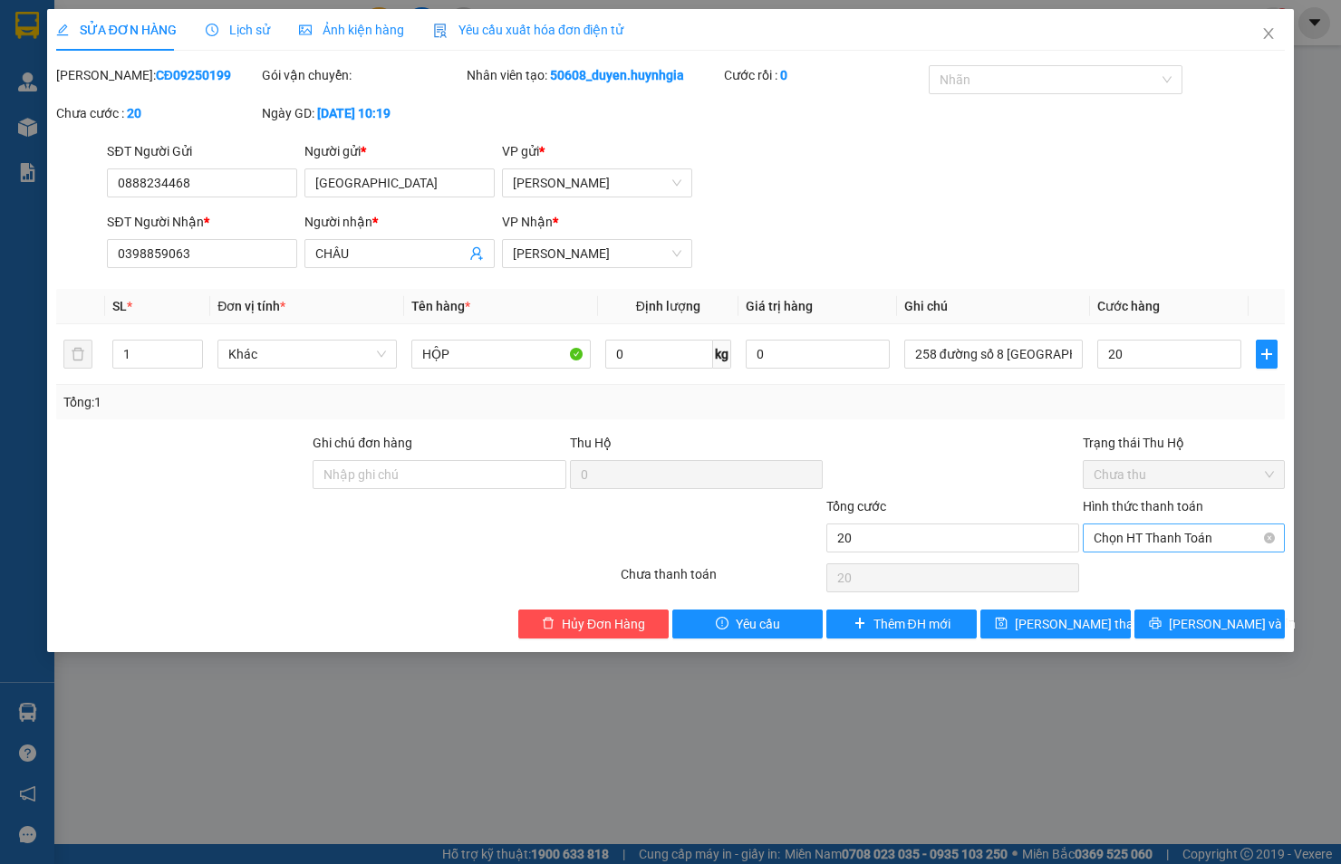
type input "20.000"
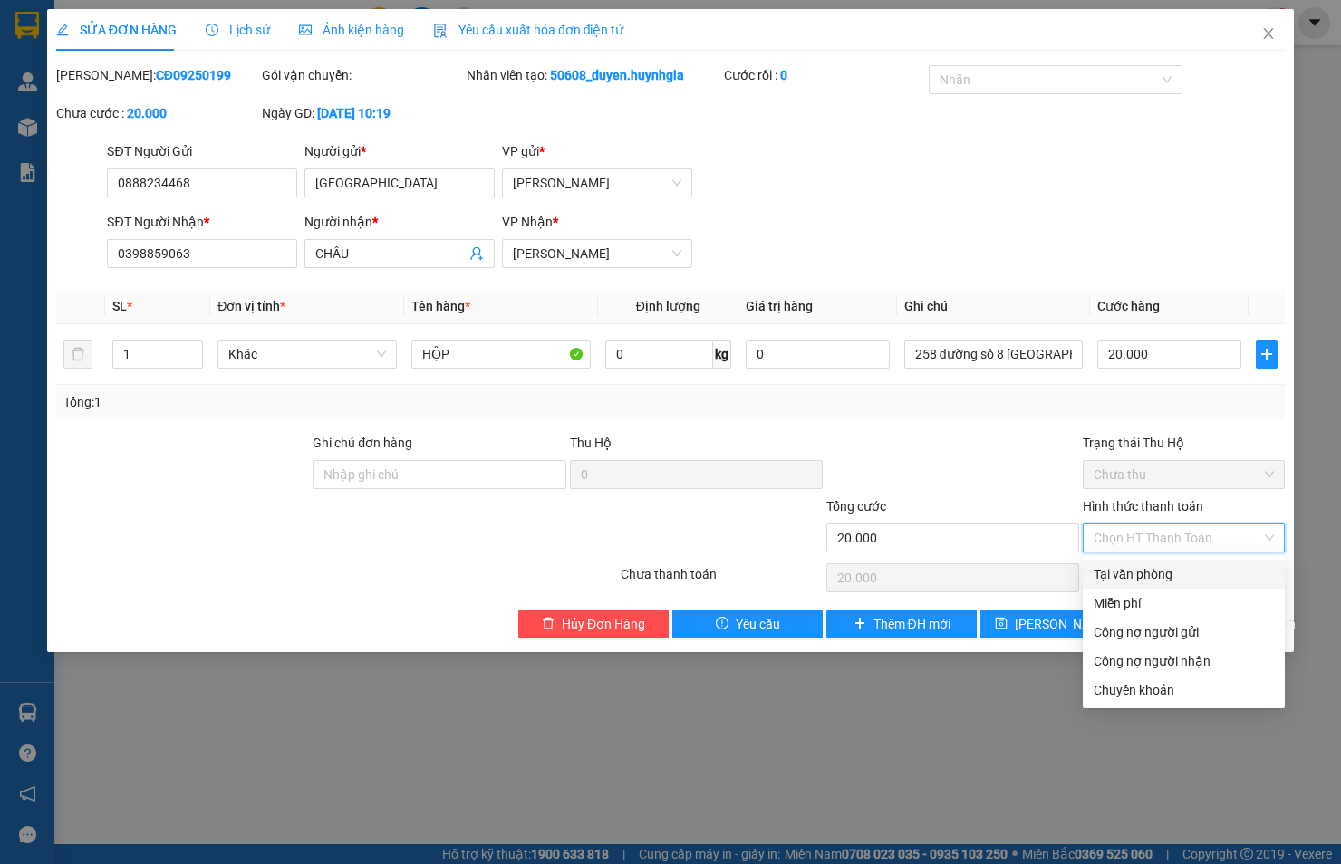
click at [1130, 574] on div "Tại văn phòng" at bounding box center [1184, 575] width 180 height 20
type input "0"
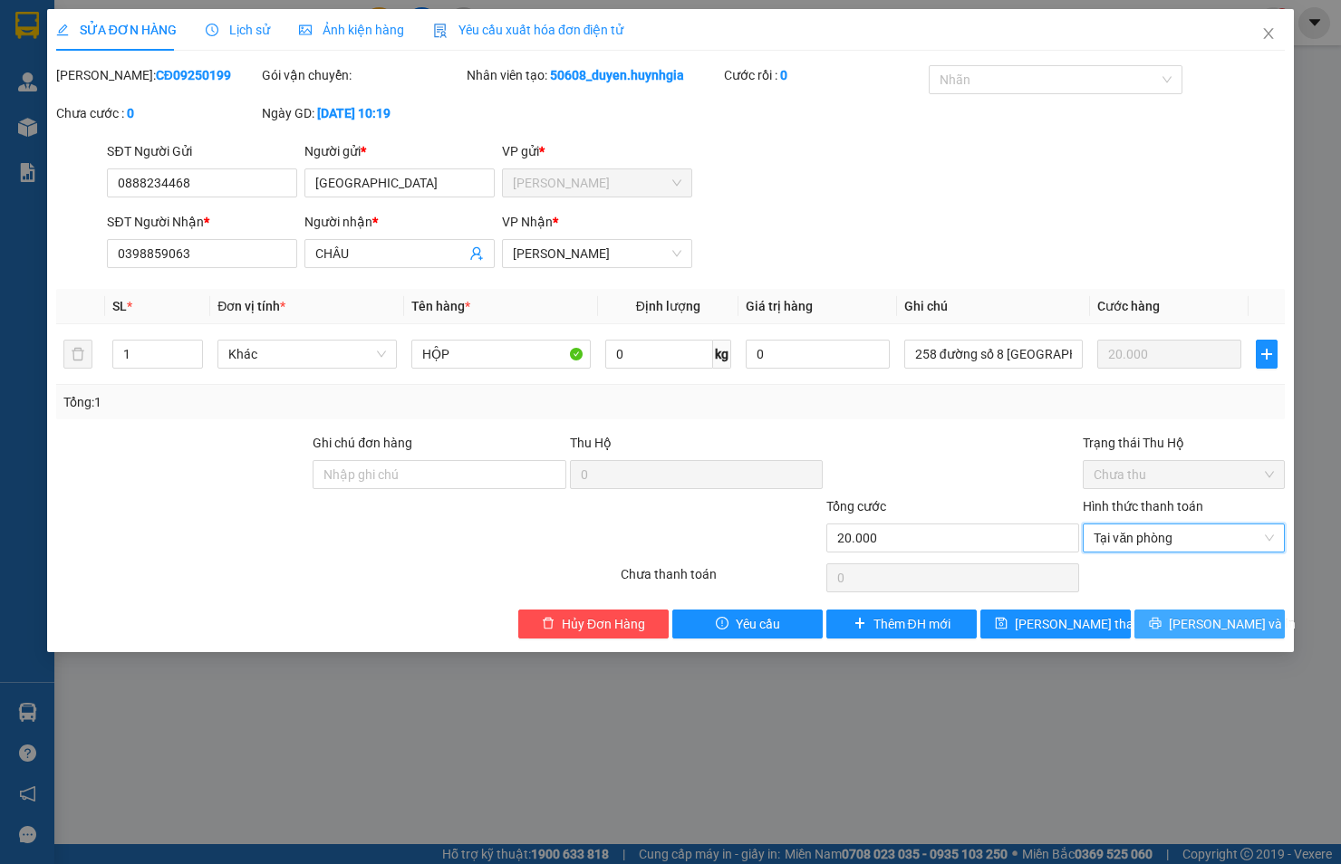
click at [1230, 630] on span "Lưu và In" at bounding box center [1232, 624] width 127 height 20
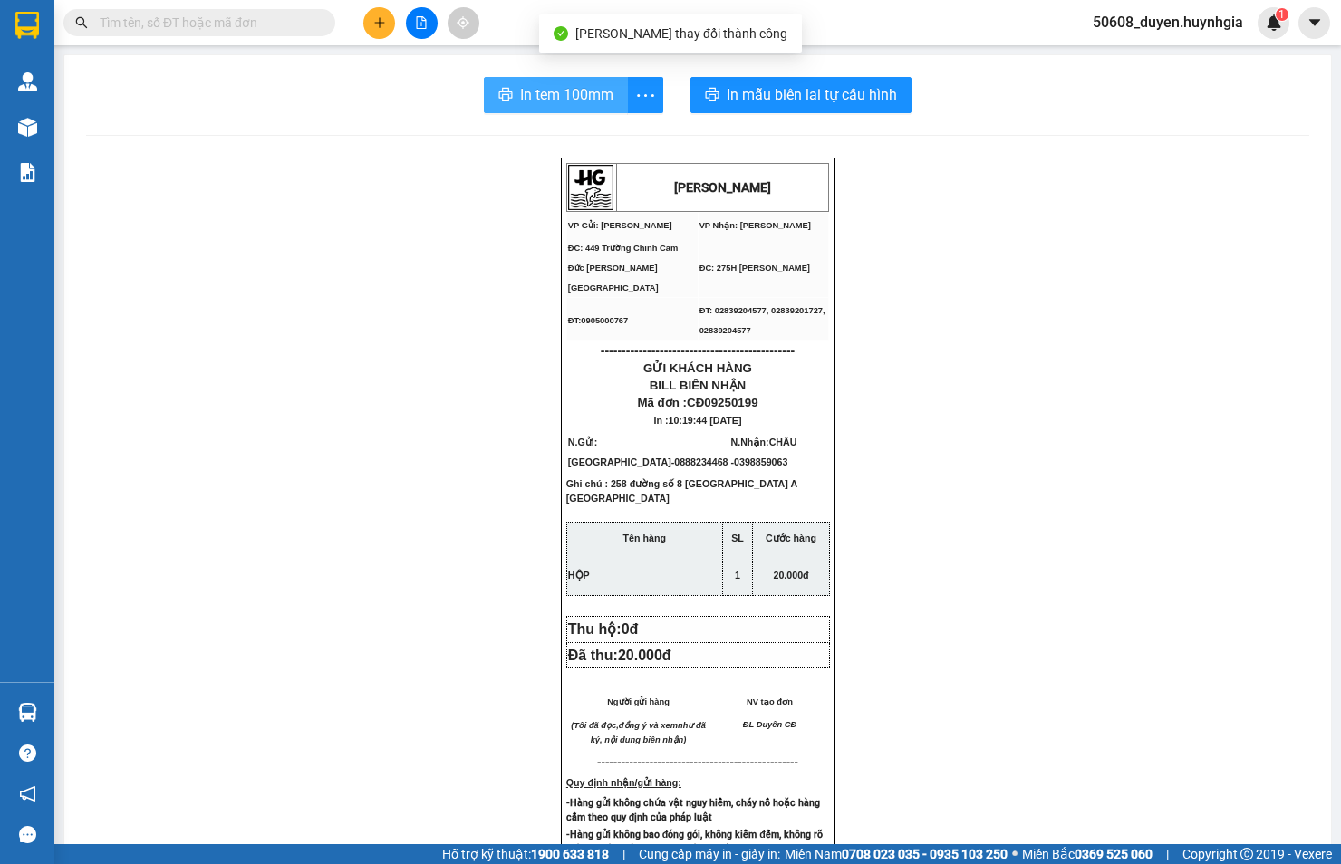
click at [567, 101] on span "In tem 100mm" at bounding box center [566, 94] width 93 height 23
